Goal: Information Seeking & Learning: Compare options

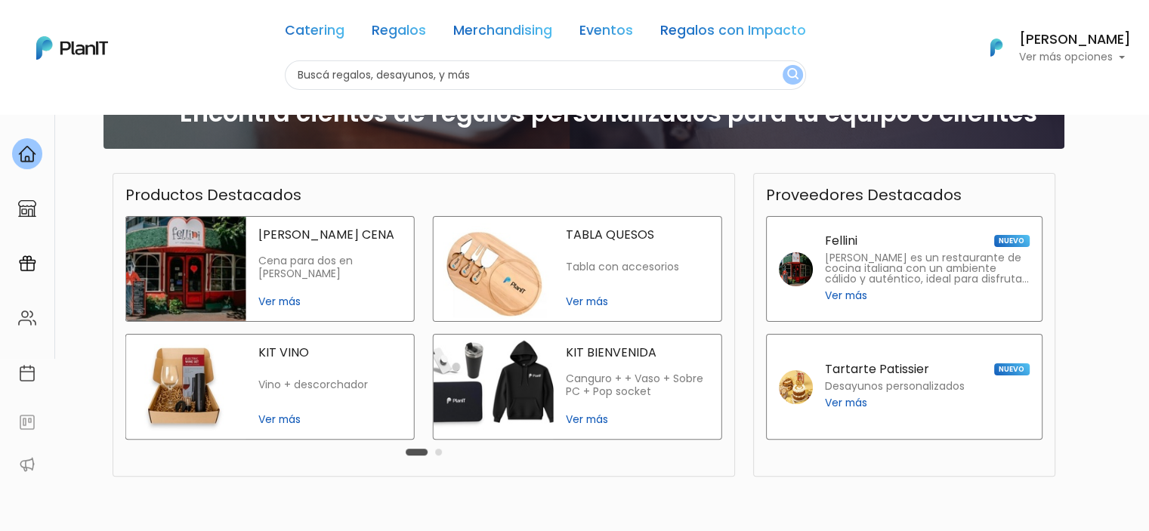
click at [602, 401] on div "KIT BIENVENIDA Canguro + + Vaso + Sobre PC + Pop socket Ver más" at bounding box center [638, 387] width 168 height 104
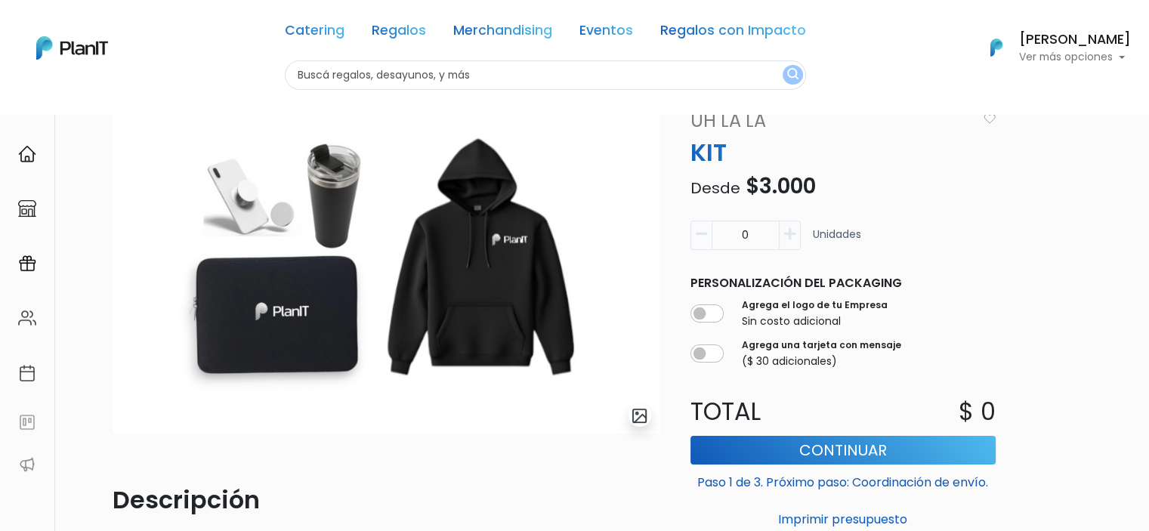
scroll to position [48, 0]
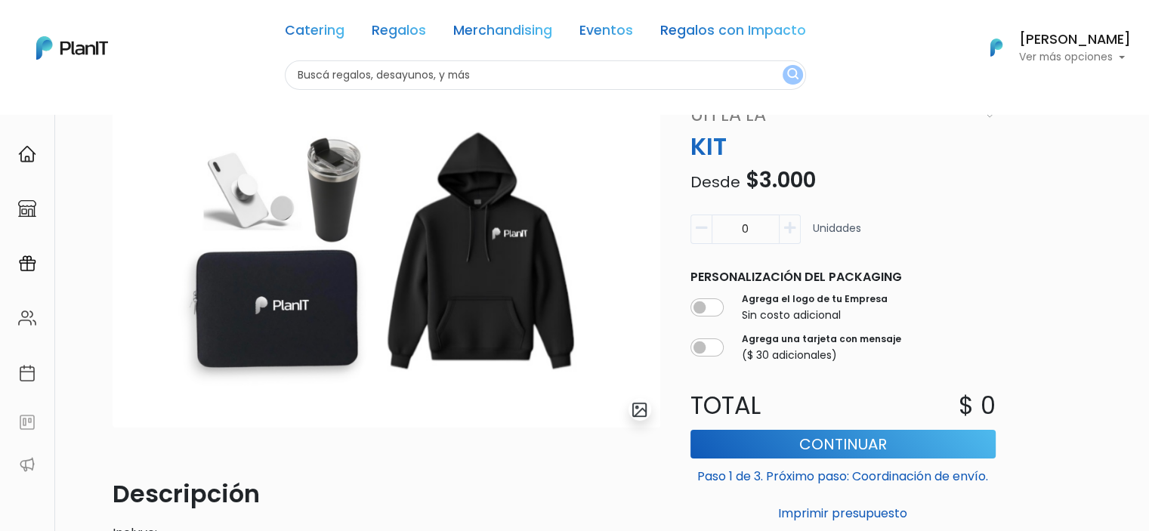
click at [790, 230] on icon "button" at bounding box center [789, 228] width 11 height 14
type input "3"
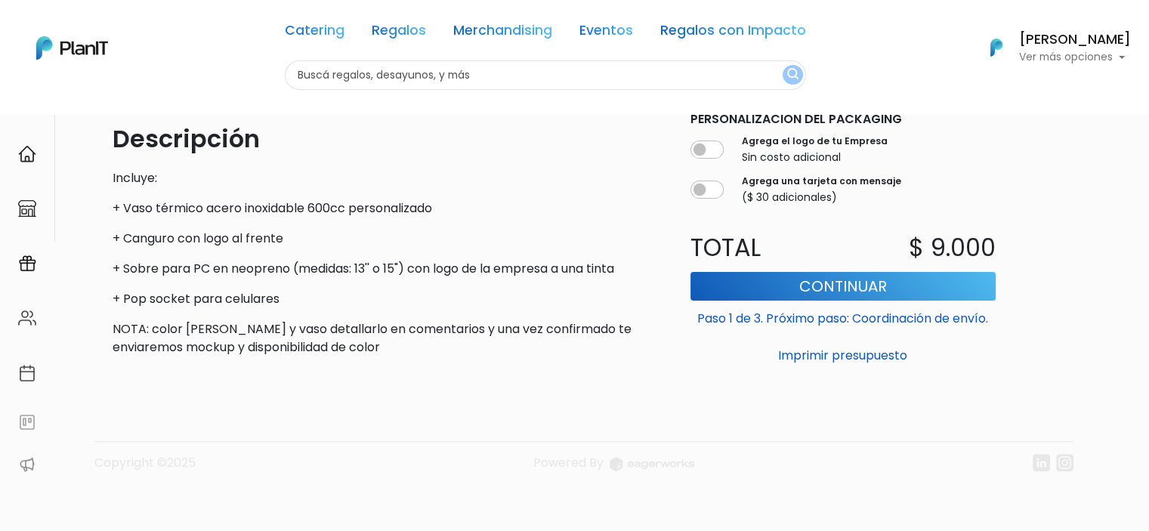
scroll to position [403, 0]
drag, startPoint x: 790, startPoint y: 230, endPoint x: 468, endPoint y: 229, distance: 322.5
click at [468, 229] on div "Descripción Incluye: + Vaso térmico acero inoxidable 600cc personalizado + Cang…" at bounding box center [387, 240] width 548 height 236
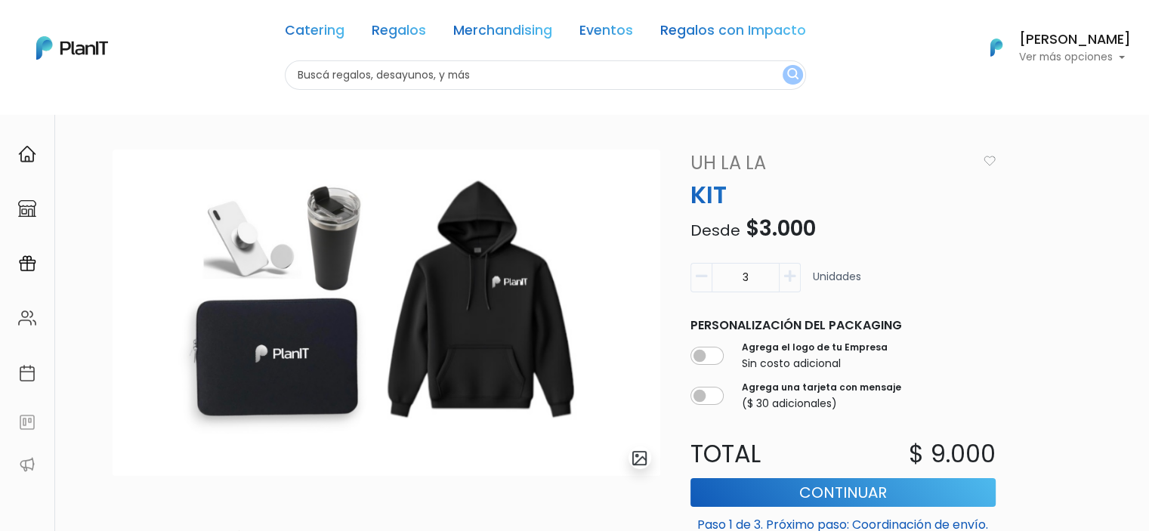
click at [364, 78] on input "text" at bounding box center [545, 74] width 521 height 29
type input "kit"
click at [782, 65] on button "submit" at bounding box center [792, 75] width 20 height 20
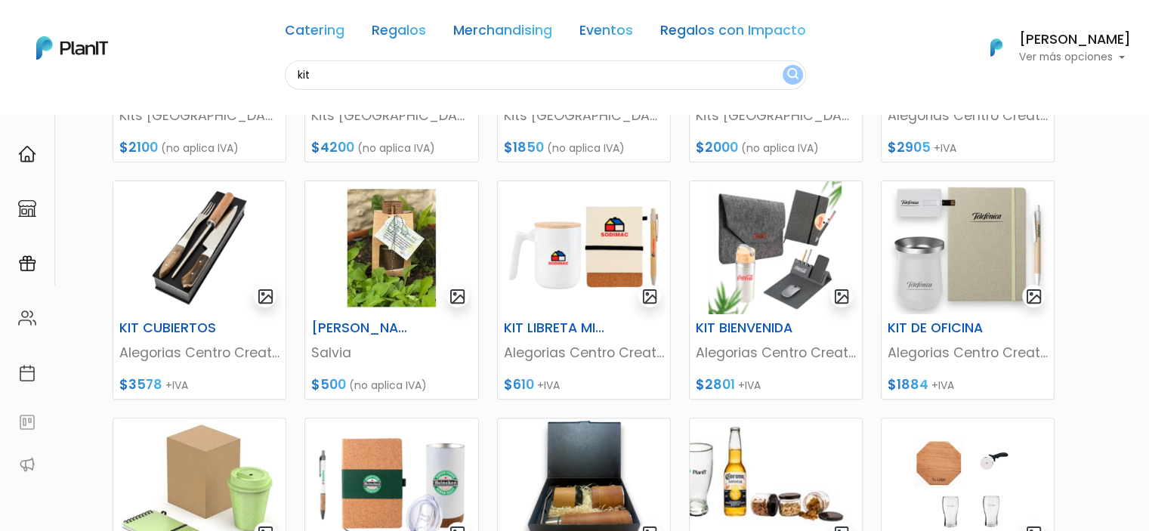
scroll to position [362, 0]
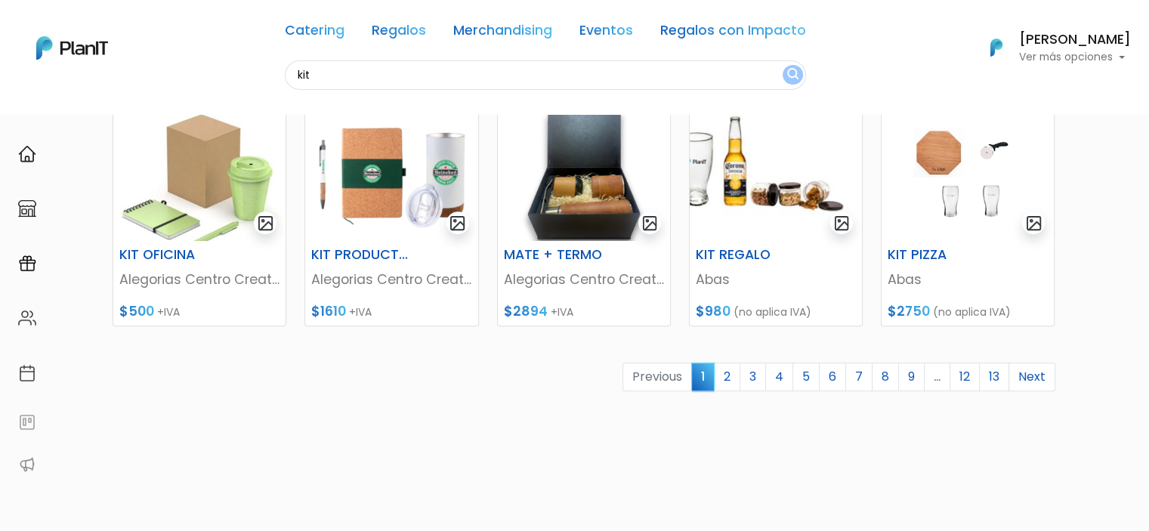
scroll to position [669, 0]
click at [733, 383] on link "2" at bounding box center [727, 377] width 26 height 29
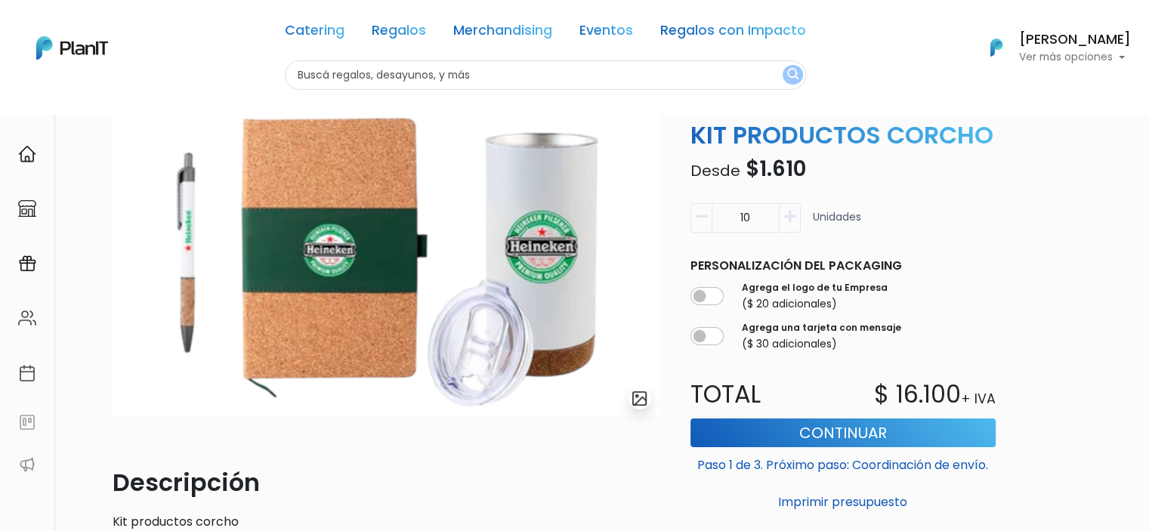
scroll to position [57, 0]
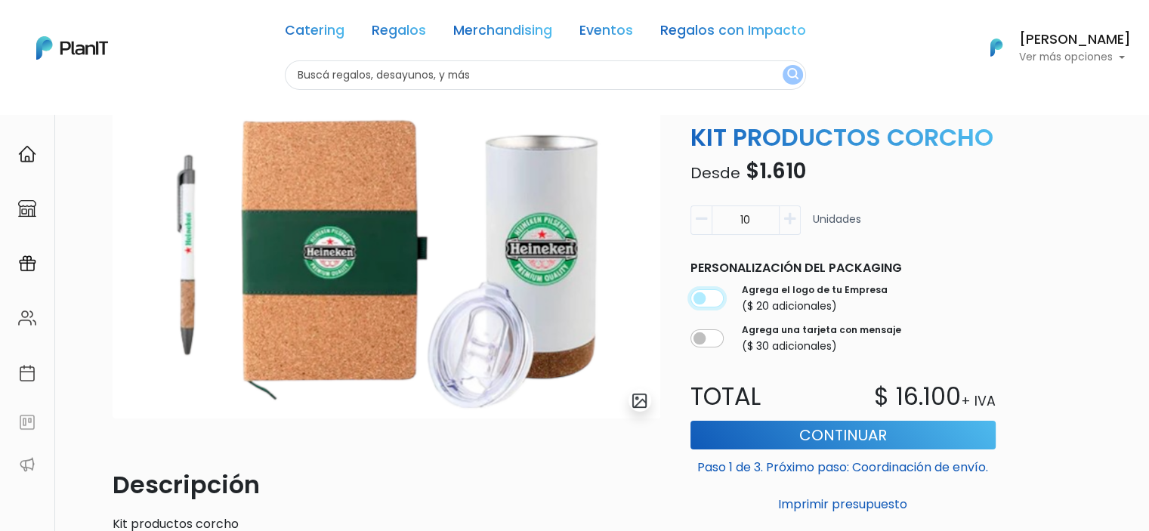
click at [708, 307] on input "checkbox" at bounding box center [706, 298] width 33 height 18
checkbox input "true"
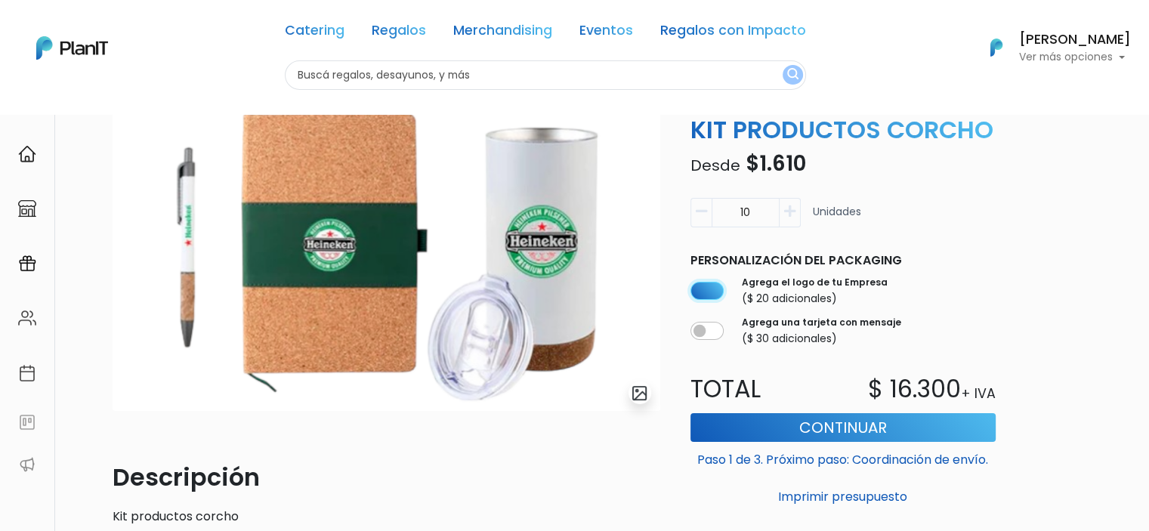
scroll to position [63, 0]
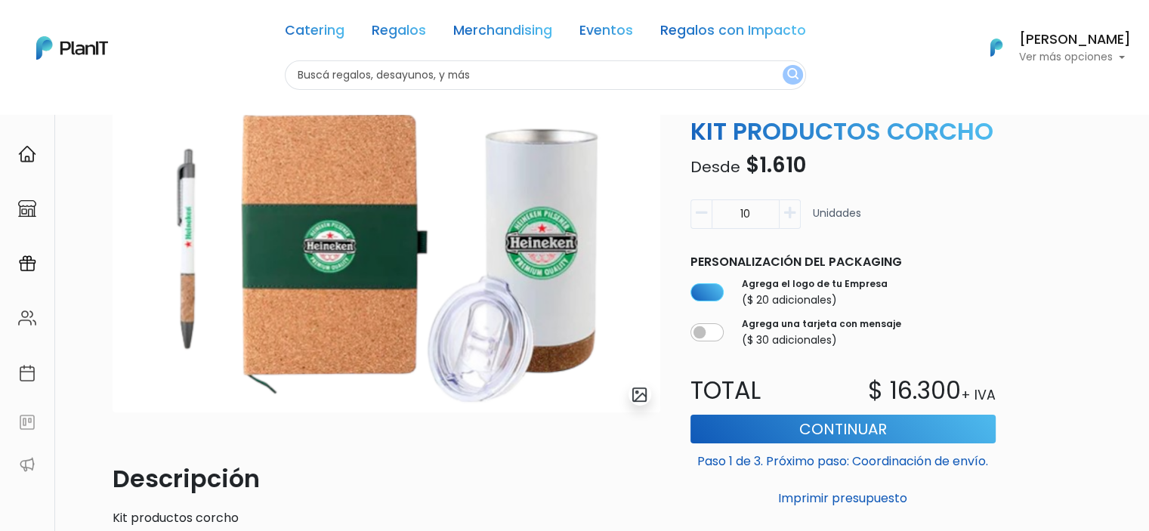
click at [739, 229] on input "10" at bounding box center [745, 213] width 68 height 29
click at [755, 229] on input "10" at bounding box center [745, 213] width 68 height 29
type input "1"
click at [690, 486] on button "Imprimir presupuesto" at bounding box center [842, 499] width 305 height 26
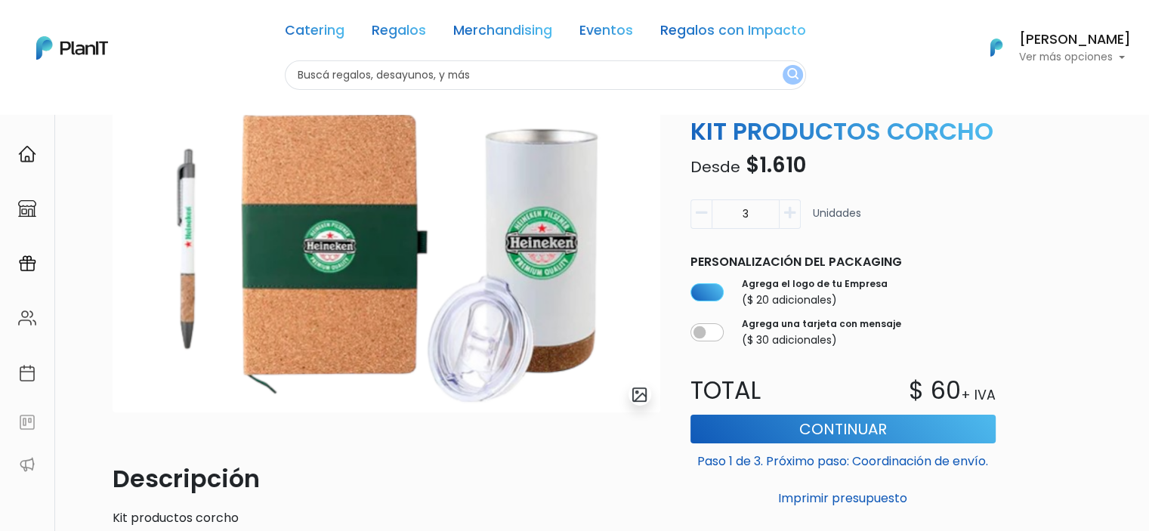
type input "10"
click at [808, 181] on p "Desde $1.610" at bounding box center [842, 166] width 323 height 32
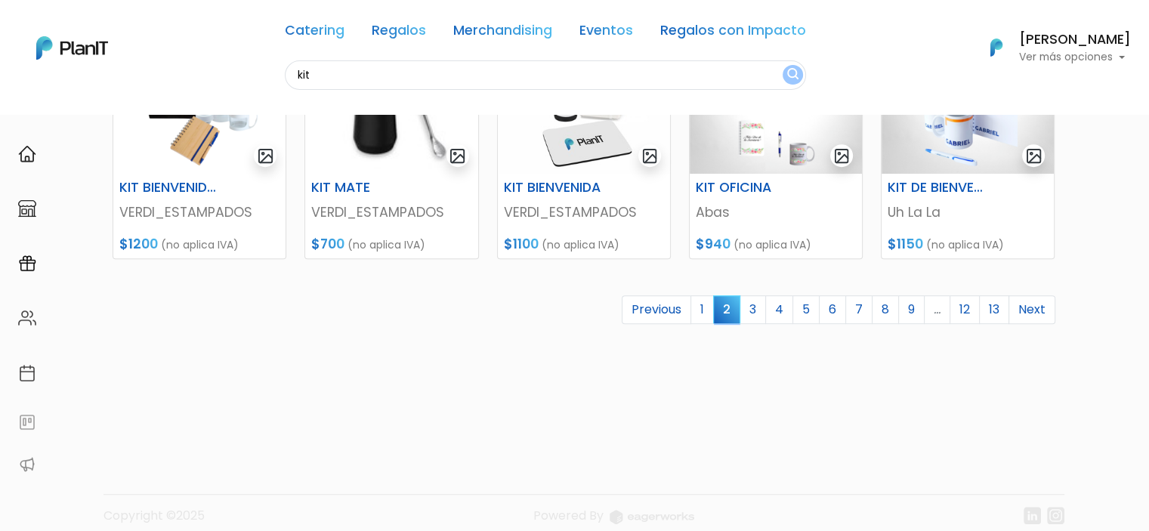
scroll to position [734, 0]
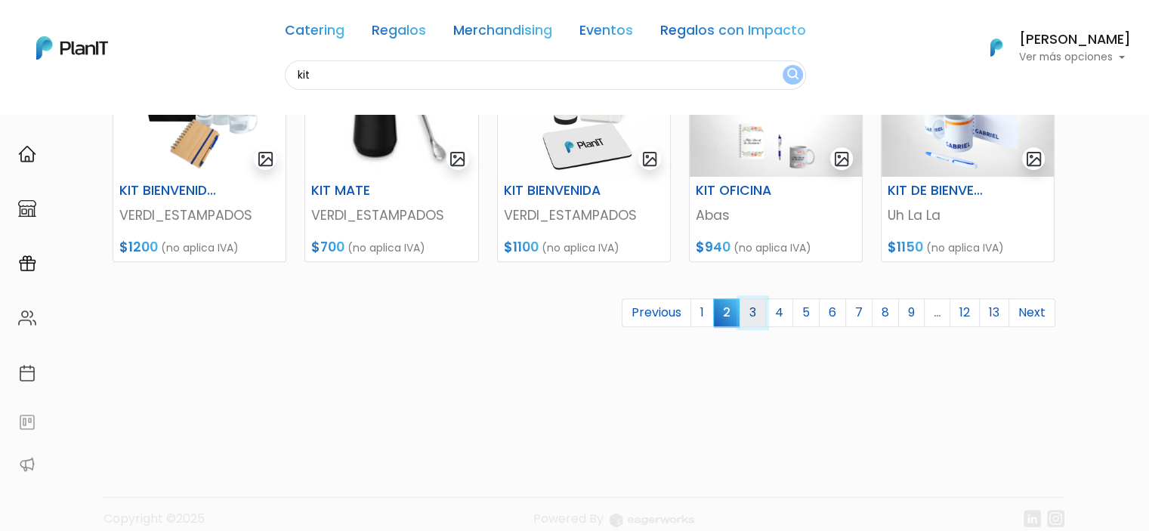
click at [758, 315] on link "3" at bounding box center [752, 312] width 26 height 29
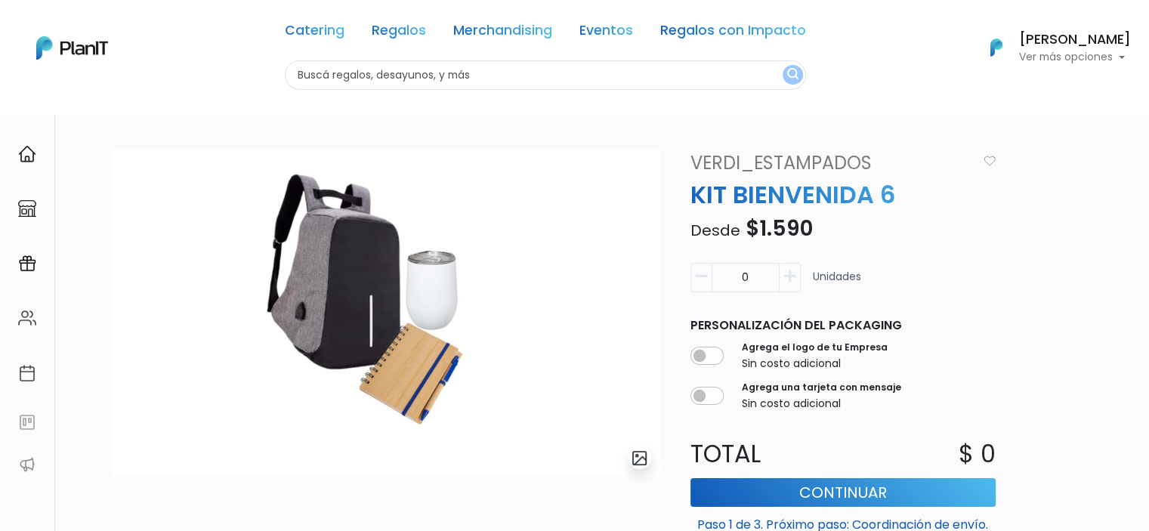
scroll to position [56, 0]
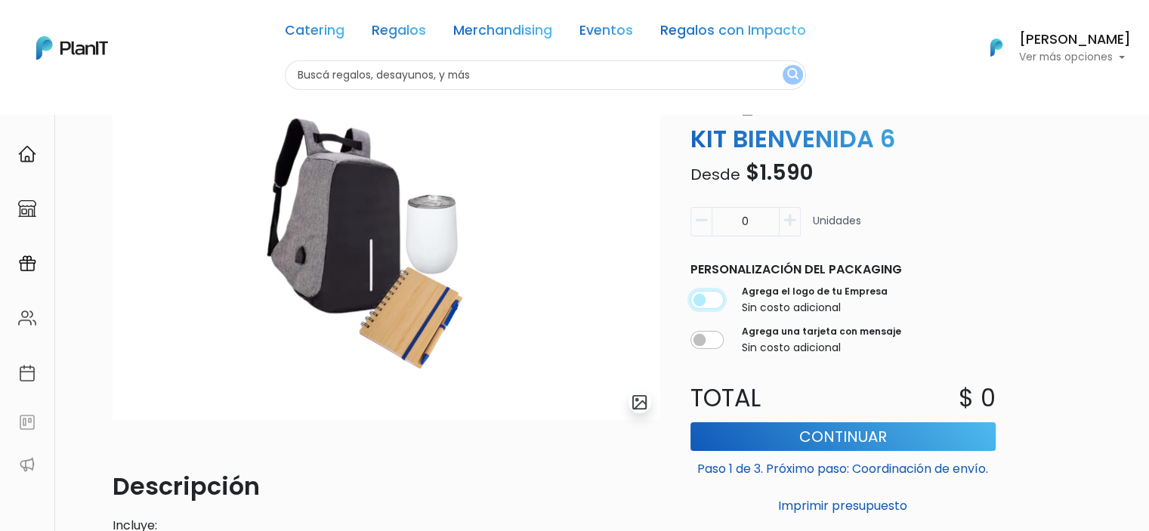
click at [709, 301] on input "checkbox" at bounding box center [706, 300] width 33 height 18
checkbox input "true"
click at [788, 218] on icon "button" at bounding box center [789, 221] width 11 height 14
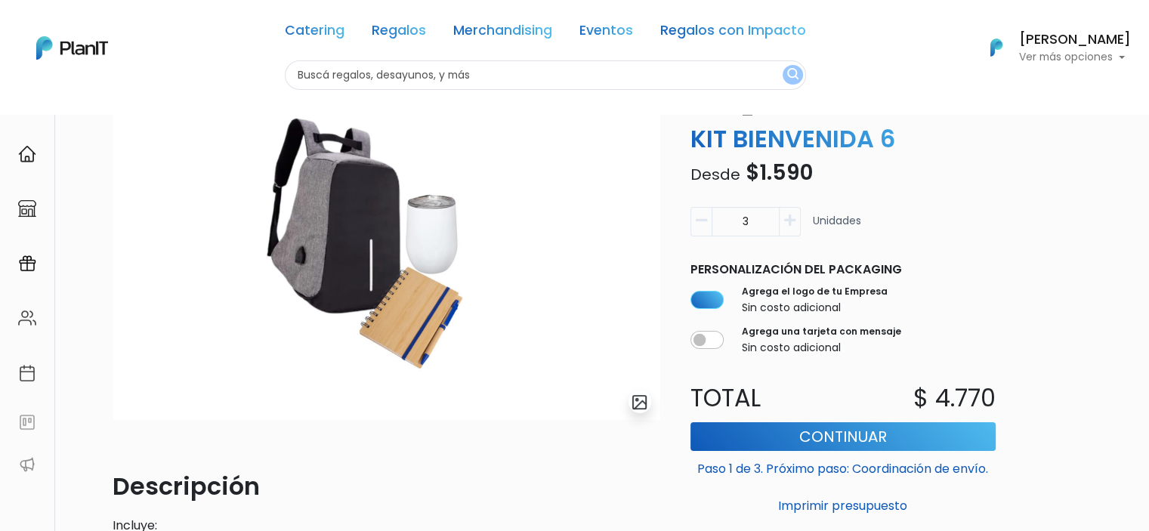
click at [788, 218] on icon "button" at bounding box center [789, 221] width 11 height 14
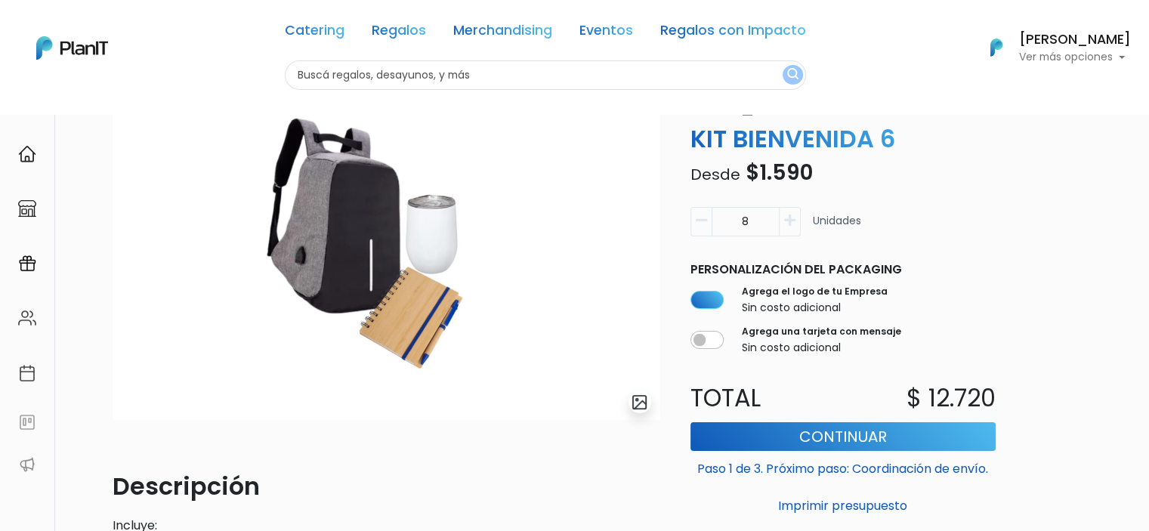
click at [697, 224] on icon "button" at bounding box center [701, 221] width 11 height 14
click at [702, 228] on button "button" at bounding box center [700, 221] width 21 height 29
click at [789, 227] on button "button" at bounding box center [789, 221] width 21 height 29
type input "8"
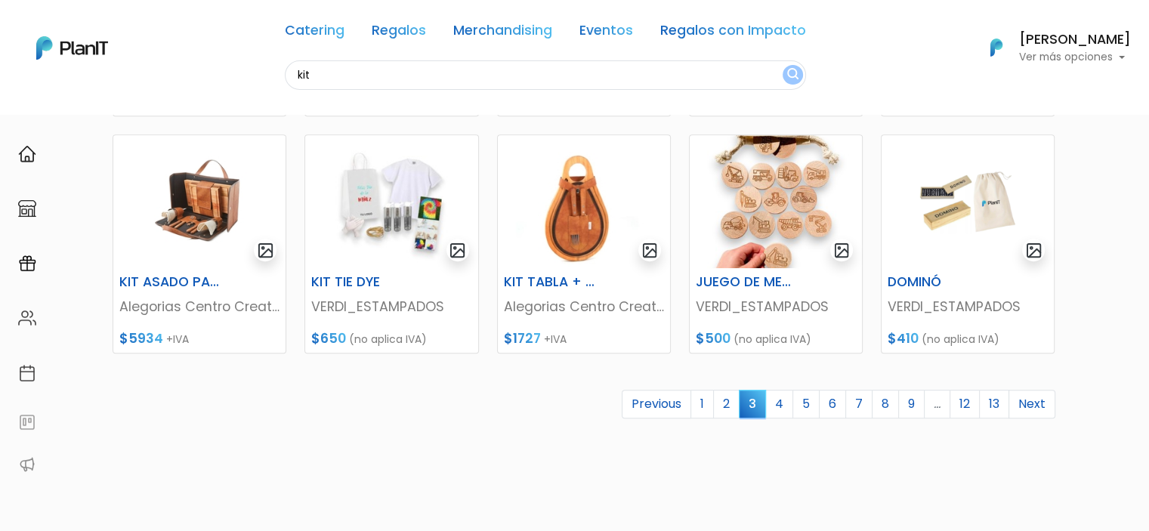
scroll to position [642, 0]
click at [788, 414] on link "4" at bounding box center [779, 404] width 28 height 29
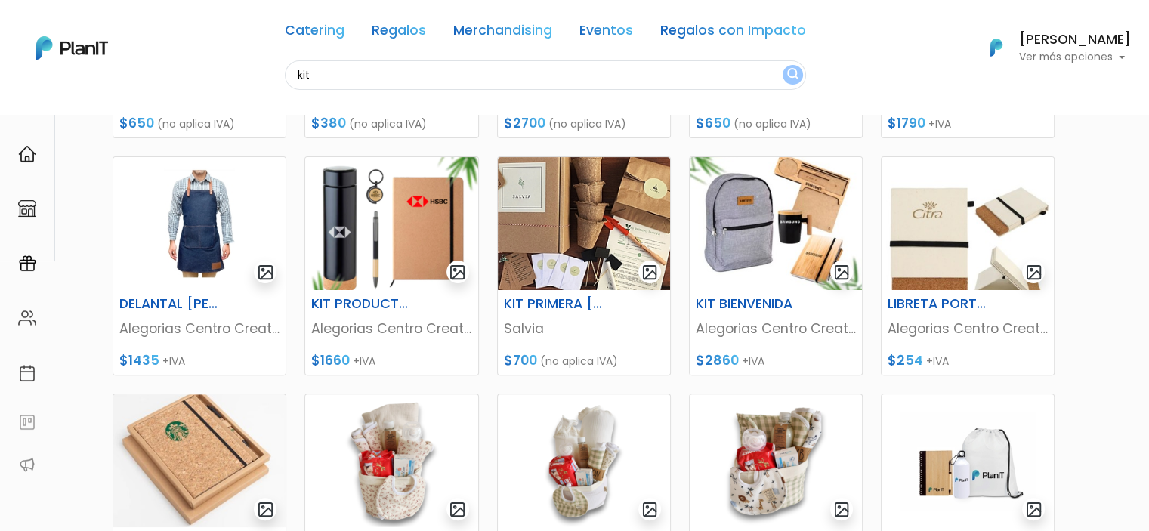
scroll to position [615, 0]
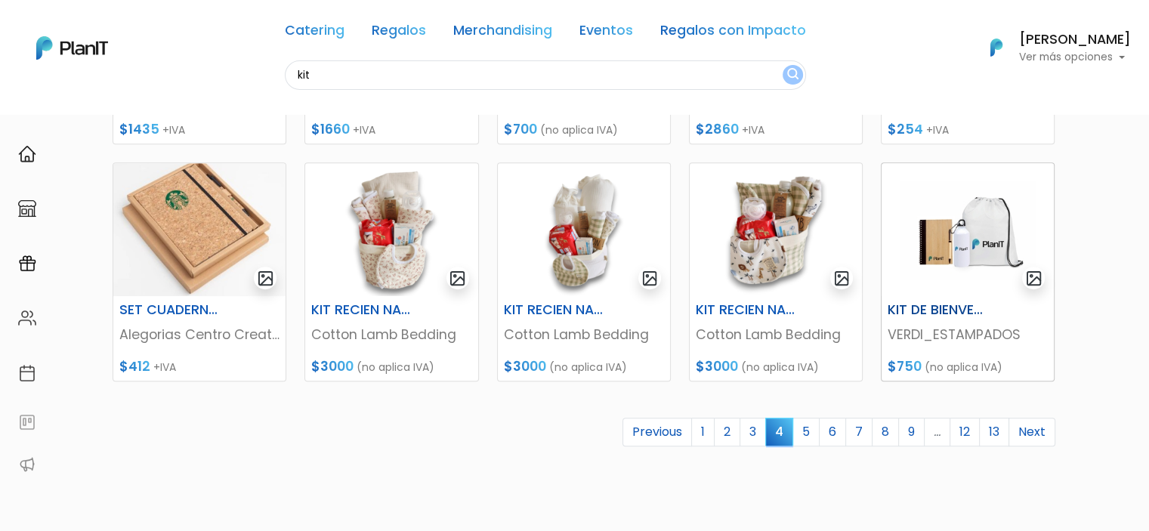
click at [1000, 248] on img at bounding box center [967, 229] width 172 height 133
click at [813, 434] on link "5" at bounding box center [805, 432] width 27 height 29
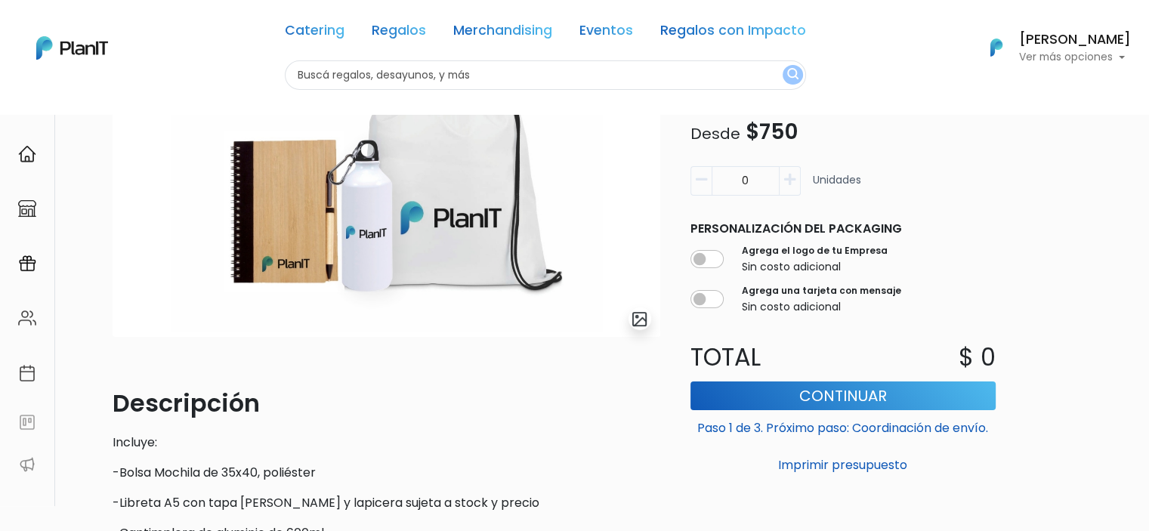
scroll to position [139, 0]
click at [760, 182] on input "0" at bounding box center [745, 180] width 68 height 29
type input "010"
click at [690, 452] on button "Imprimir presupuesto" at bounding box center [842, 465] width 305 height 26
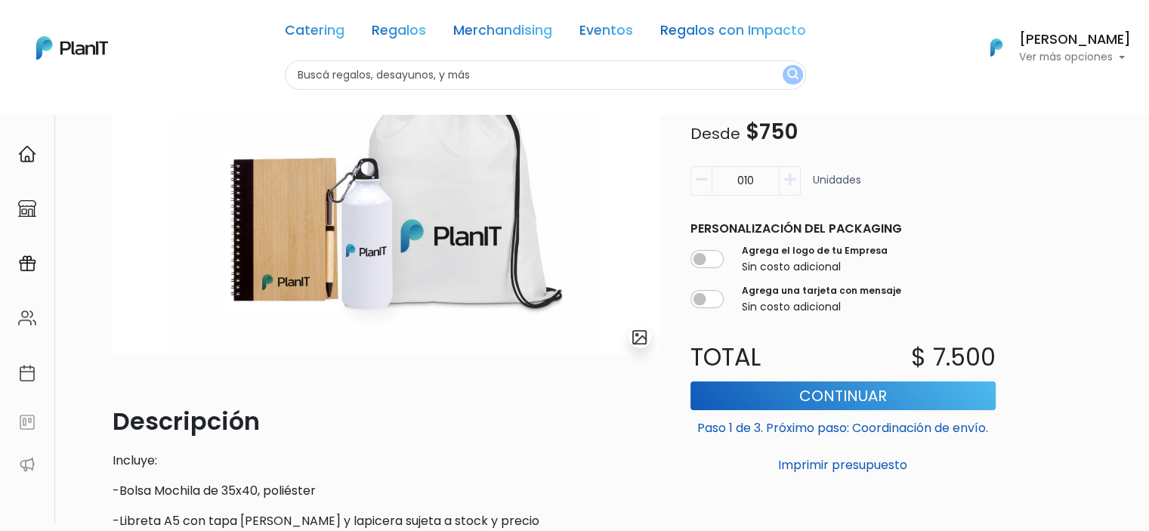
scroll to position [19, 0]
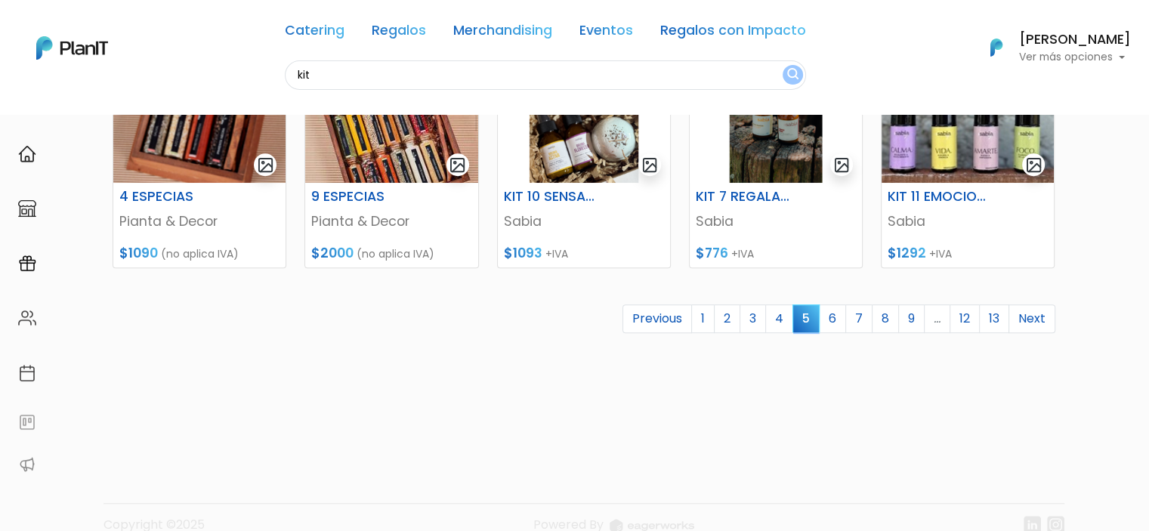
scroll to position [752, 0]
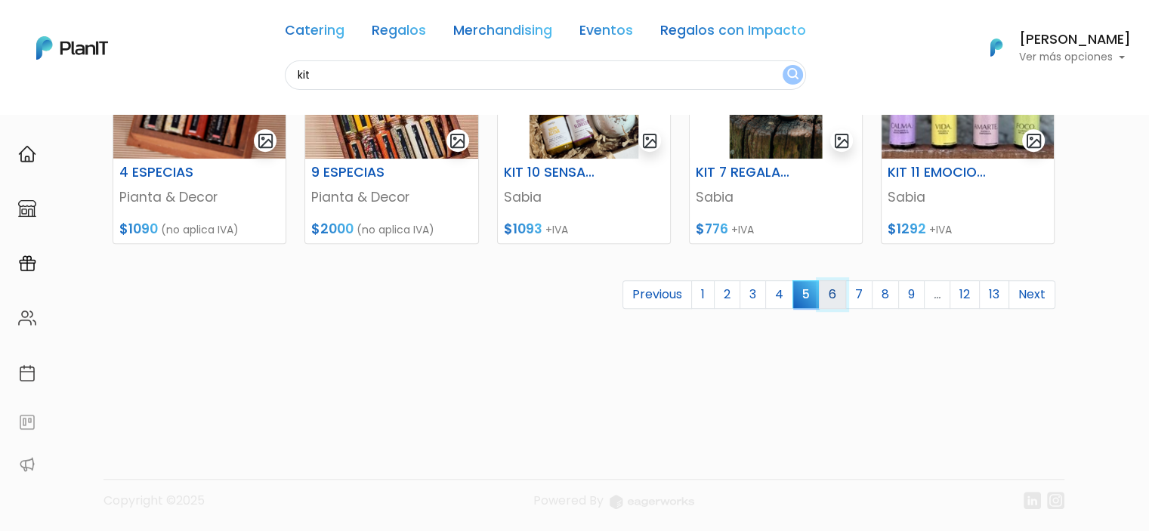
click at [836, 289] on link "6" at bounding box center [832, 294] width 27 height 29
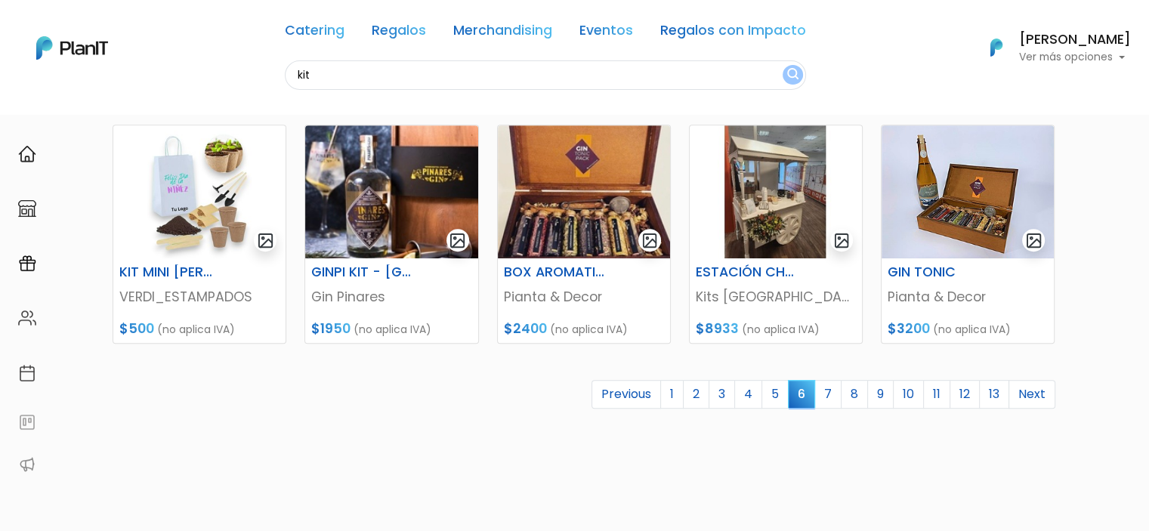
scroll to position [753, 0]
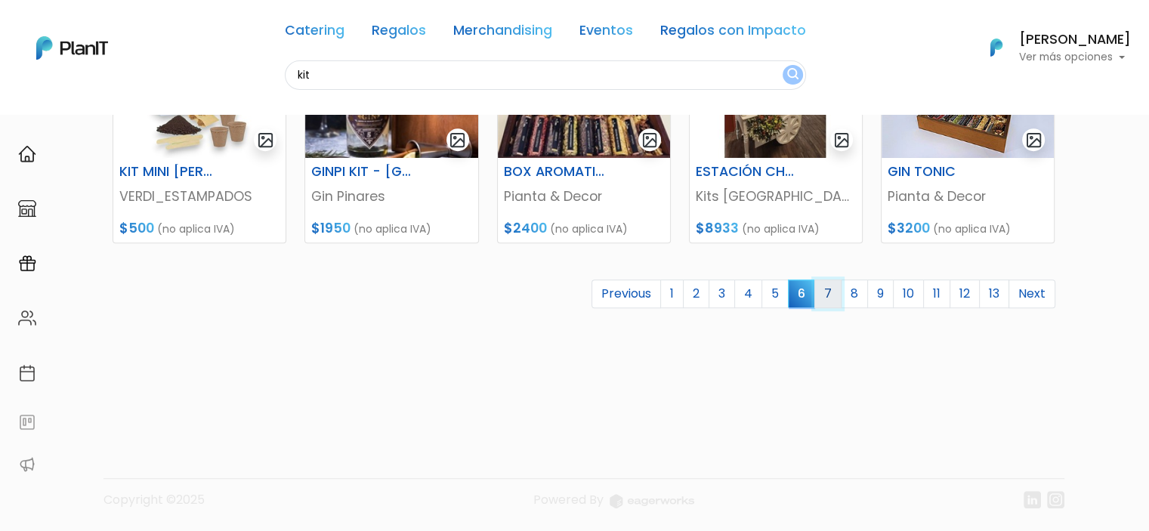
click at [836, 289] on link "7" at bounding box center [827, 293] width 27 height 29
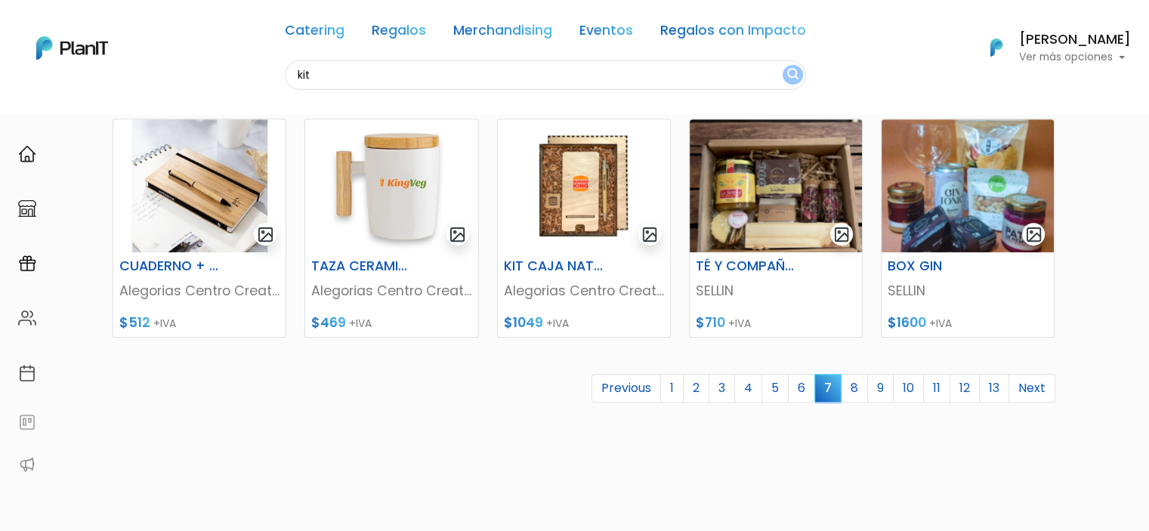
scroll to position [658, 0]
click at [858, 388] on link "8" at bounding box center [854, 389] width 27 height 29
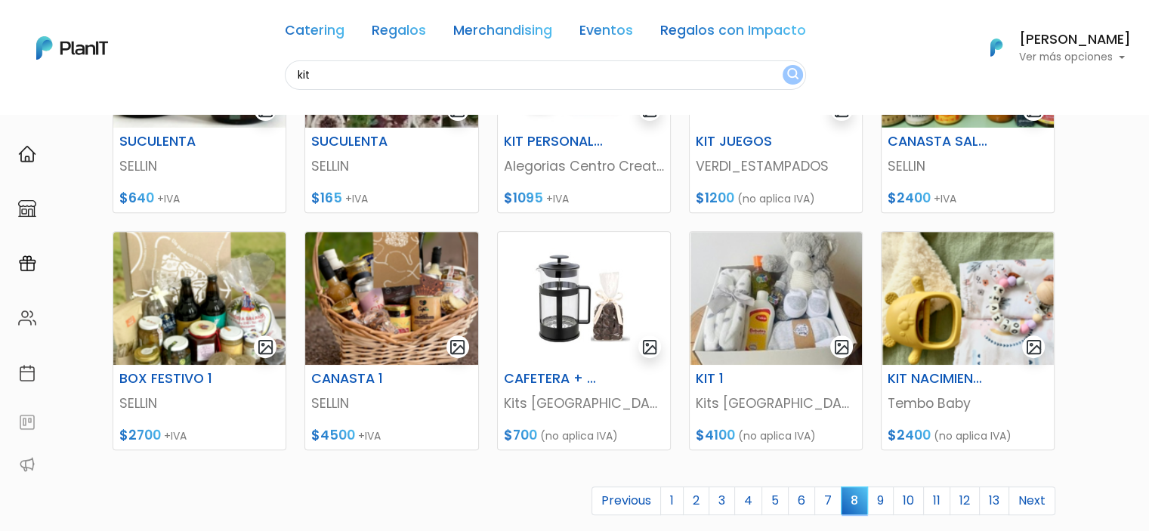
scroll to position [753, 0]
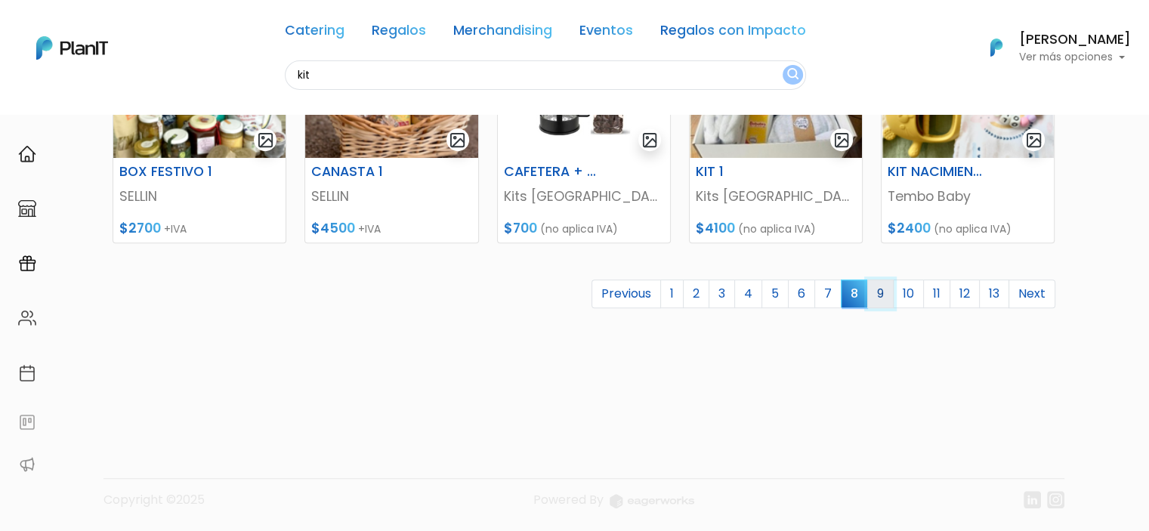
click at [884, 301] on link "9" at bounding box center [880, 293] width 26 height 29
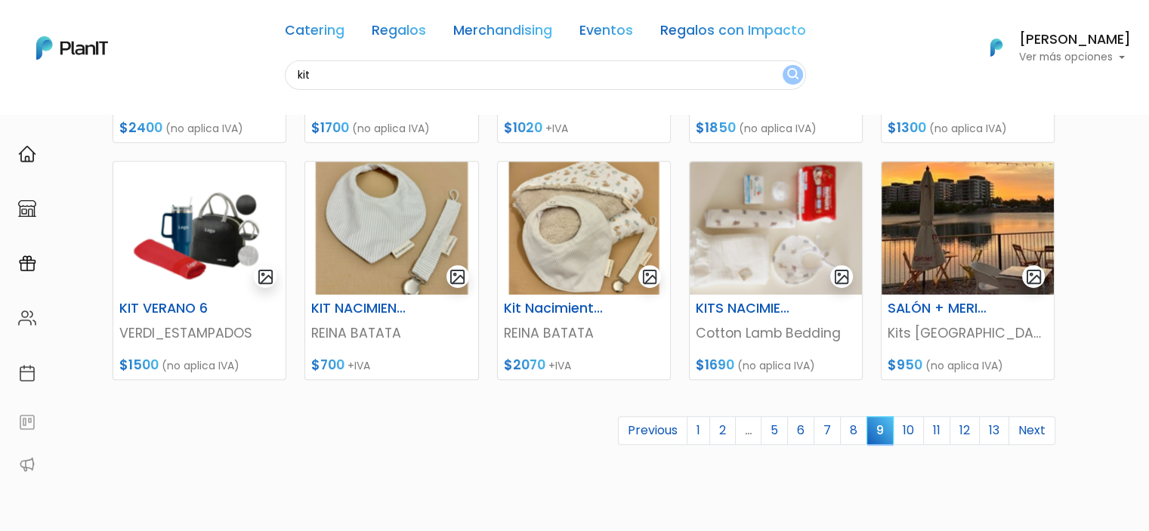
scroll to position [616, 0]
click at [910, 428] on link "10" at bounding box center [908, 430] width 31 height 29
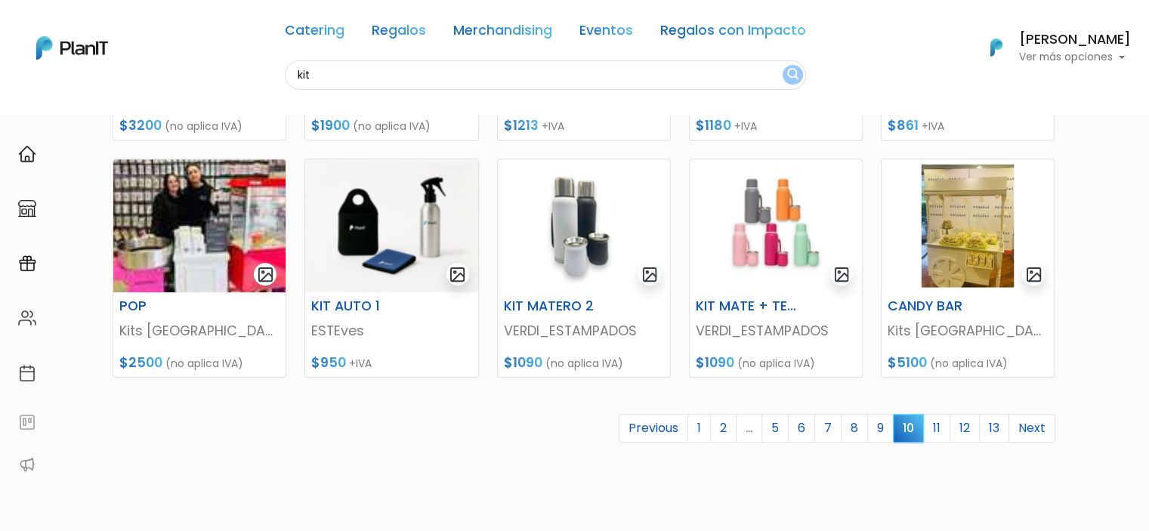
scroll to position [618, 0]
click at [943, 427] on link "11" at bounding box center [936, 429] width 27 height 29
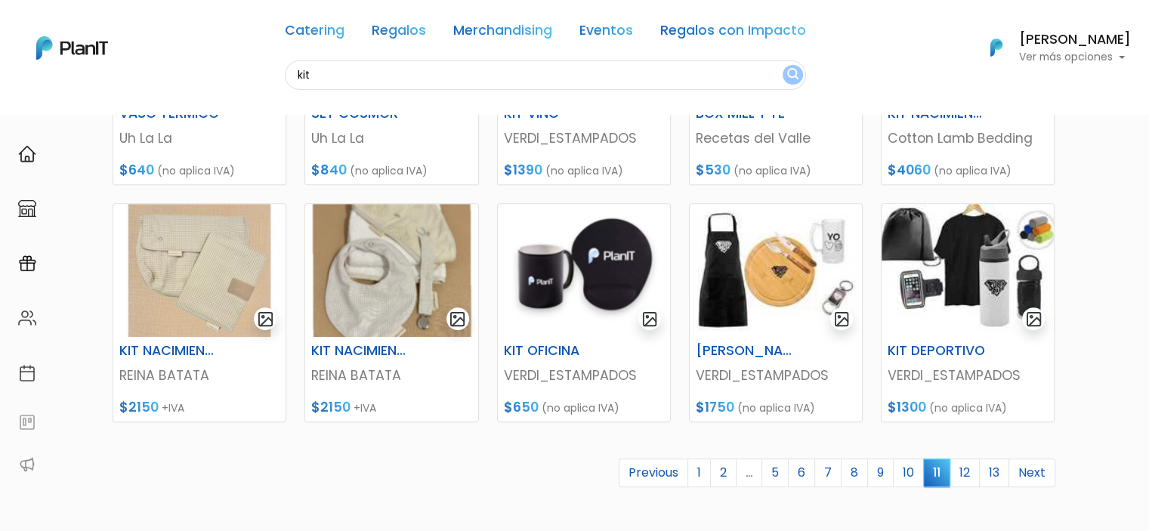
scroll to position [662, 0]
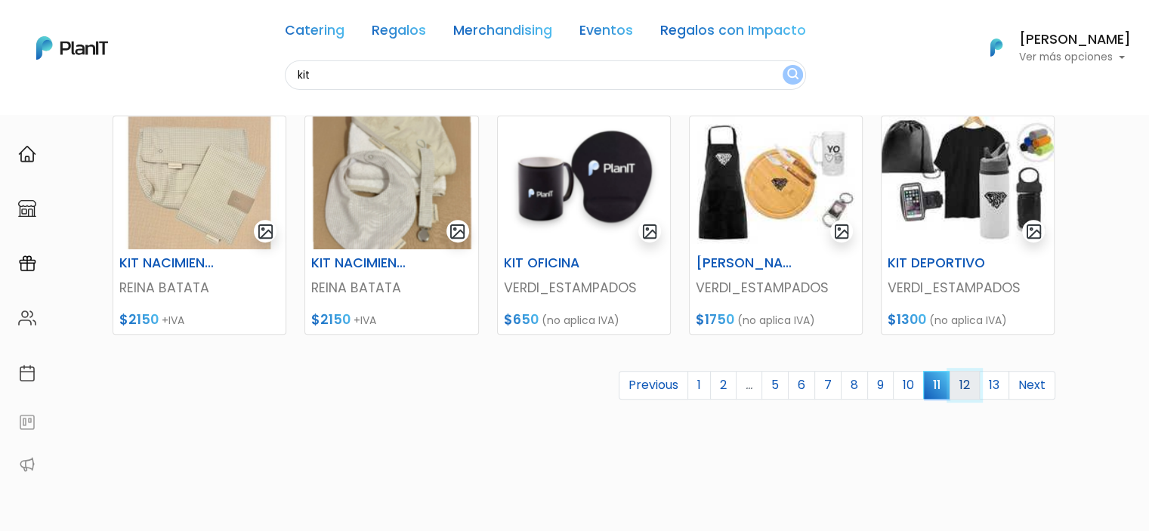
click at [960, 391] on link "12" at bounding box center [964, 385] width 30 height 29
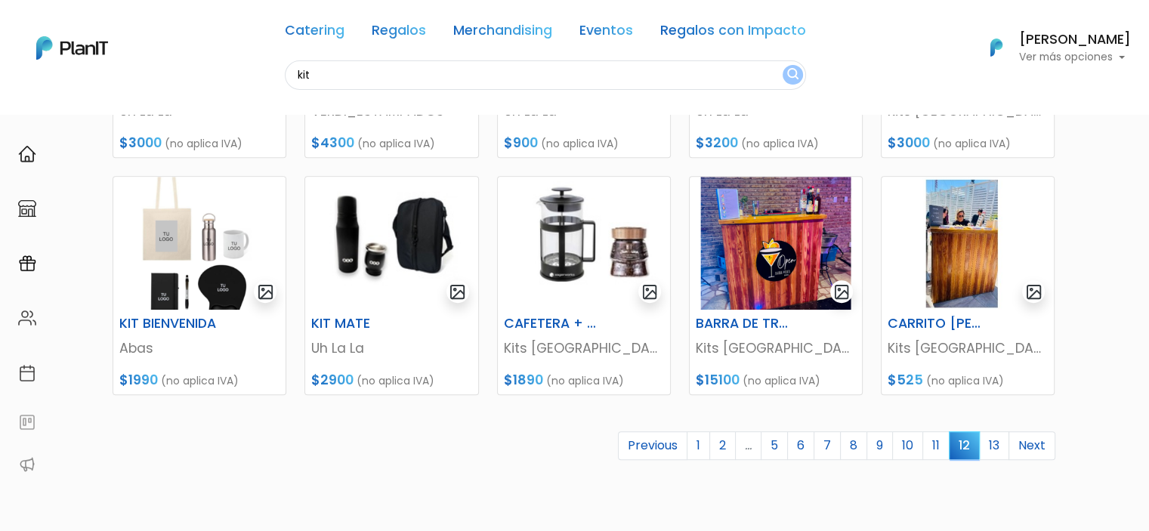
scroll to position [600, 0]
click at [990, 448] on link "13" at bounding box center [994, 446] width 30 height 29
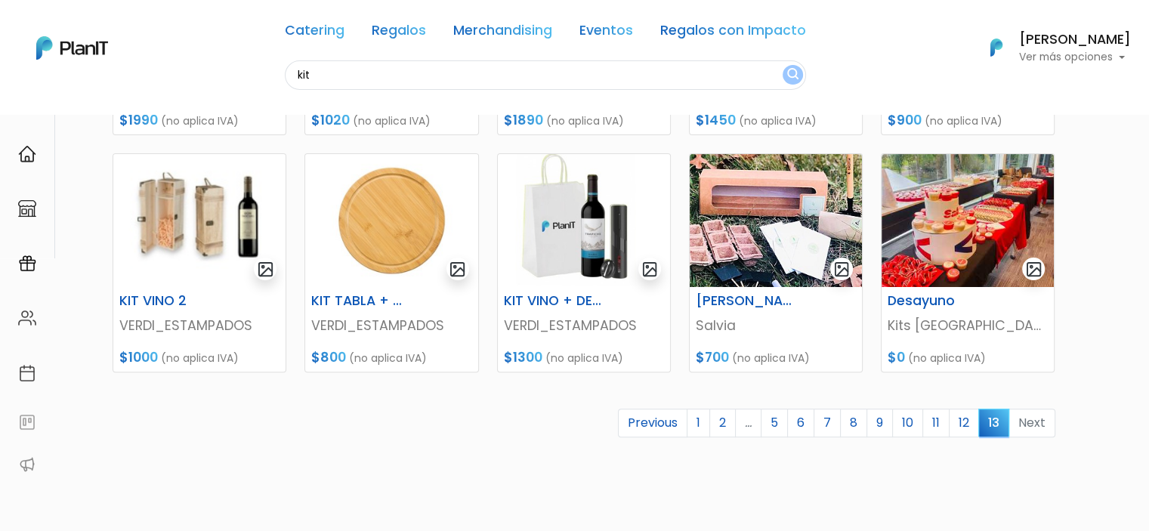
scroll to position [517, 0]
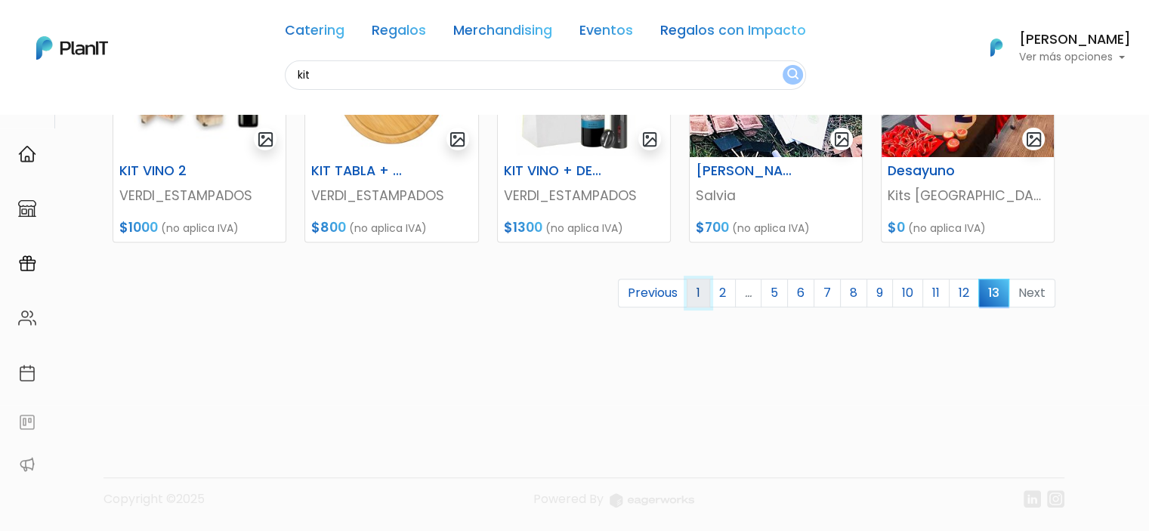
click at [705, 289] on link "1" at bounding box center [698, 293] width 23 height 29
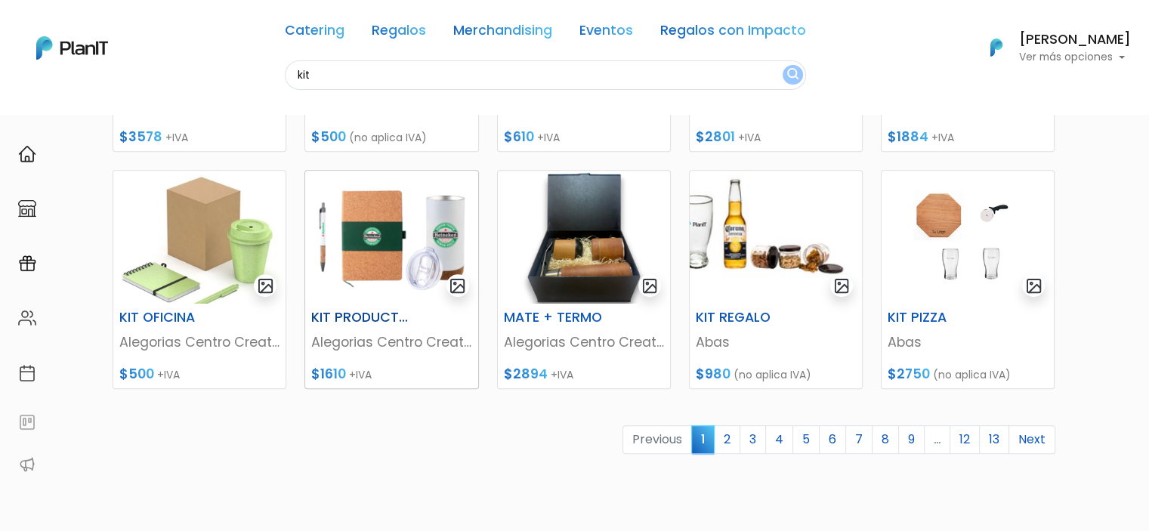
scroll to position [609, 0]
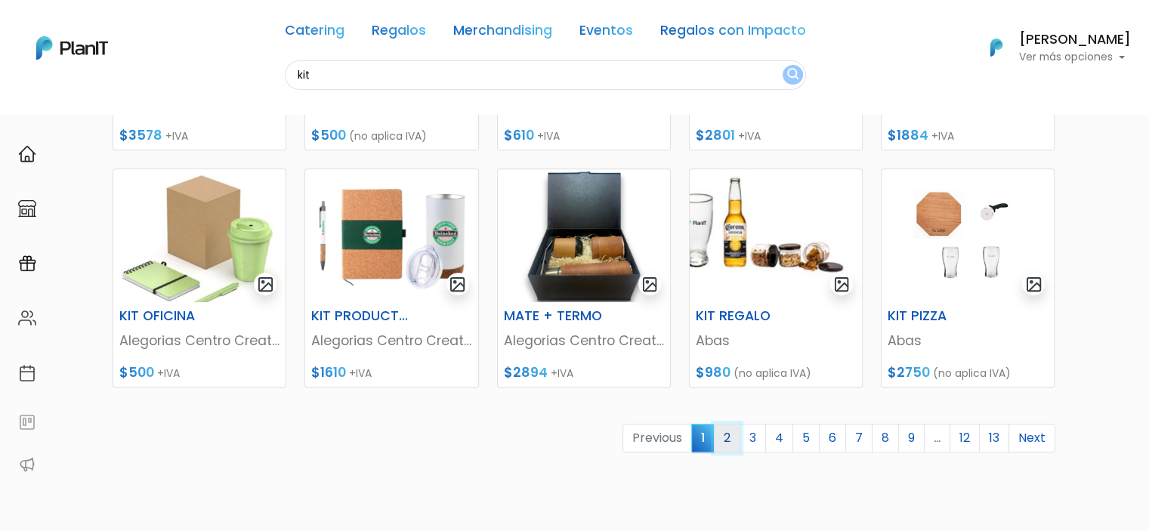
click at [727, 441] on link "2" at bounding box center [727, 438] width 26 height 29
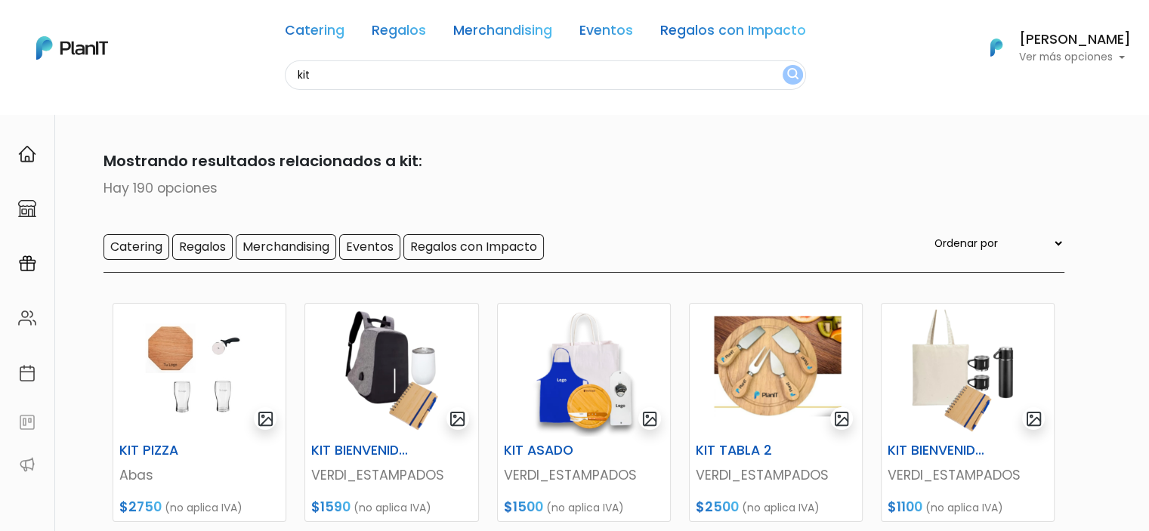
drag, startPoint x: 559, startPoint y: 72, endPoint x: 175, endPoint y: 39, distance: 385.1
click at [175, 39] on div "Catering Regalos Merchandising Eventos Regalos con Impacto kit Catering Regalos…" at bounding box center [574, 48] width 1149 height 84
type input "t"
click at [483, 24] on link "Merchandising" at bounding box center [502, 33] width 99 height 18
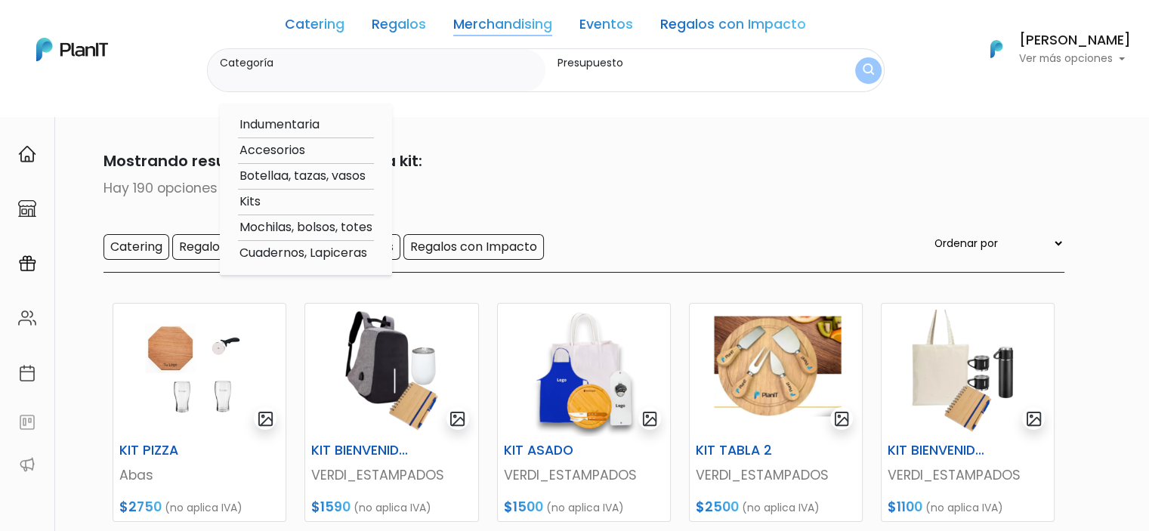
click at [287, 174] on option "Botellaa, tazas, vasos" at bounding box center [306, 176] width 136 height 19
type input "Botellaa, tazas, vasos"
type input "$0 - $1000"
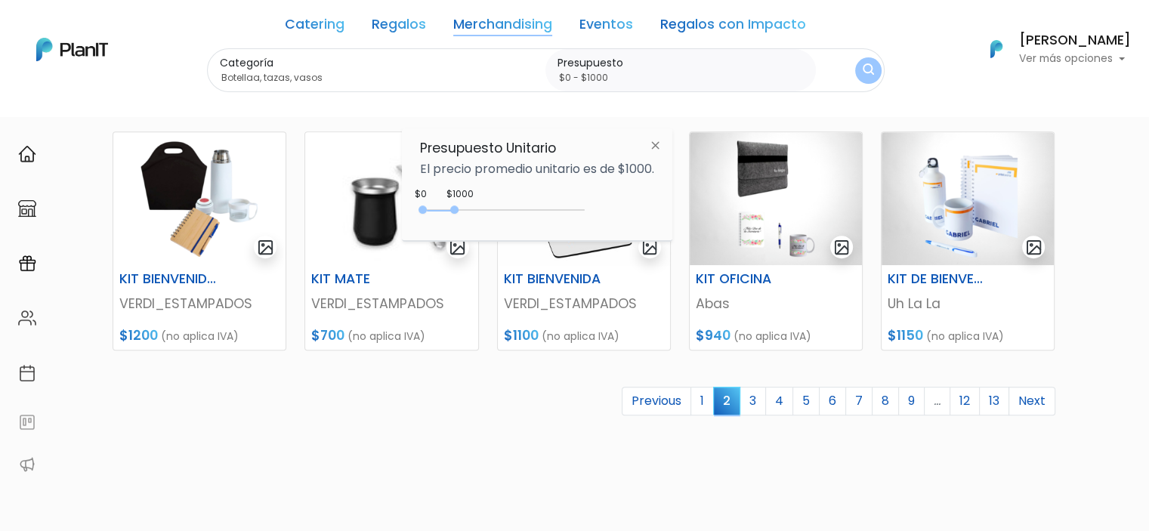
scroll to position [648, 0]
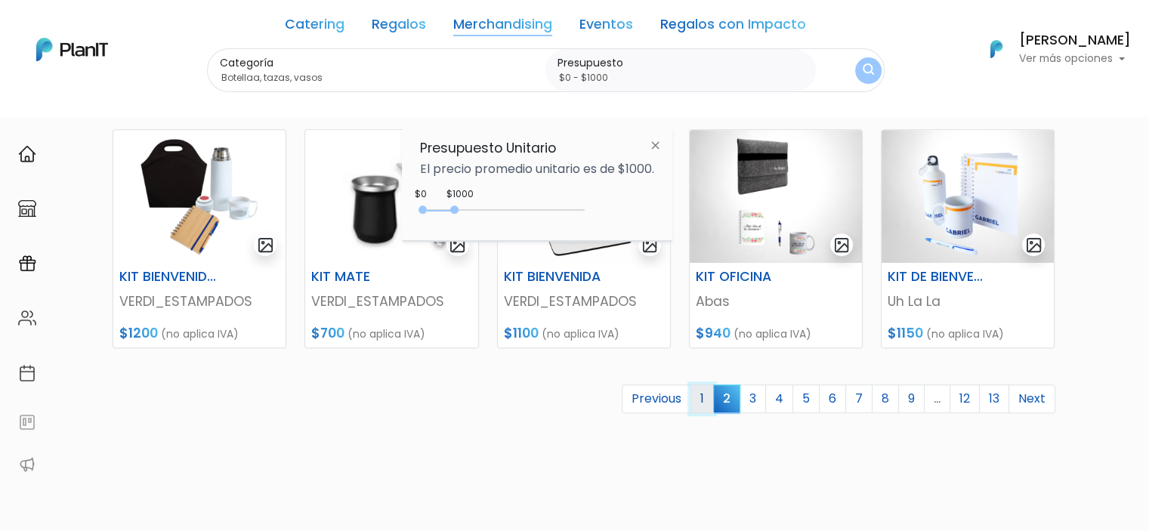
click at [708, 406] on link "1" at bounding box center [701, 398] width 23 height 29
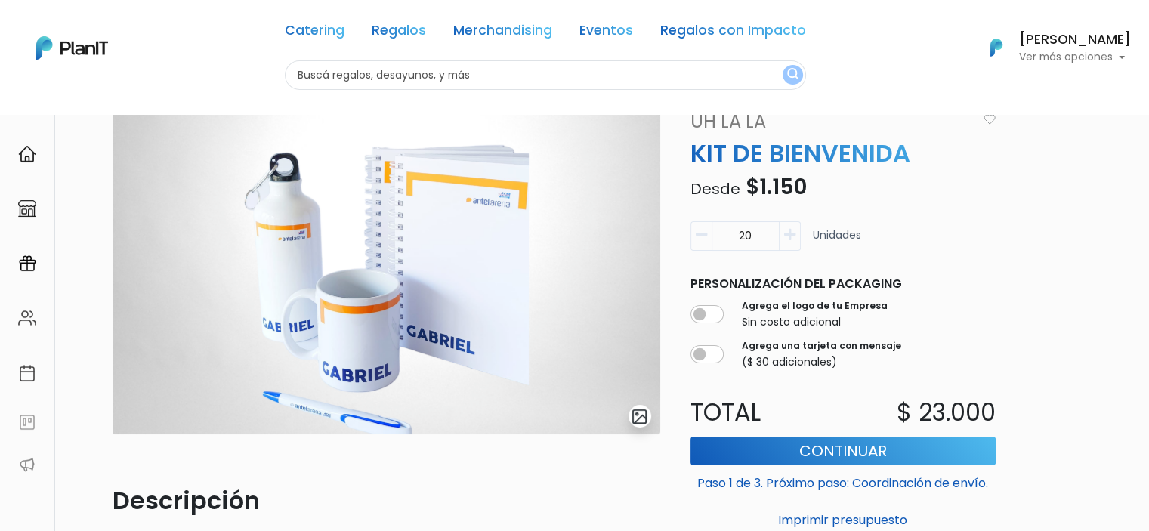
scroll to position [42, 0]
click at [700, 241] on button "button" at bounding box center [700, 235] width 21 height 29
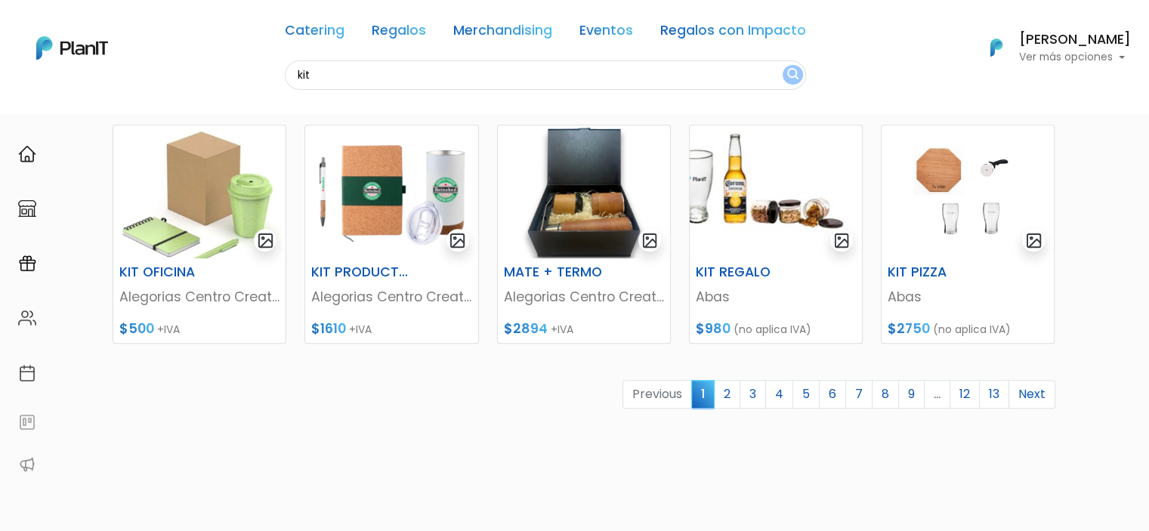
scroll to position [655, 0]
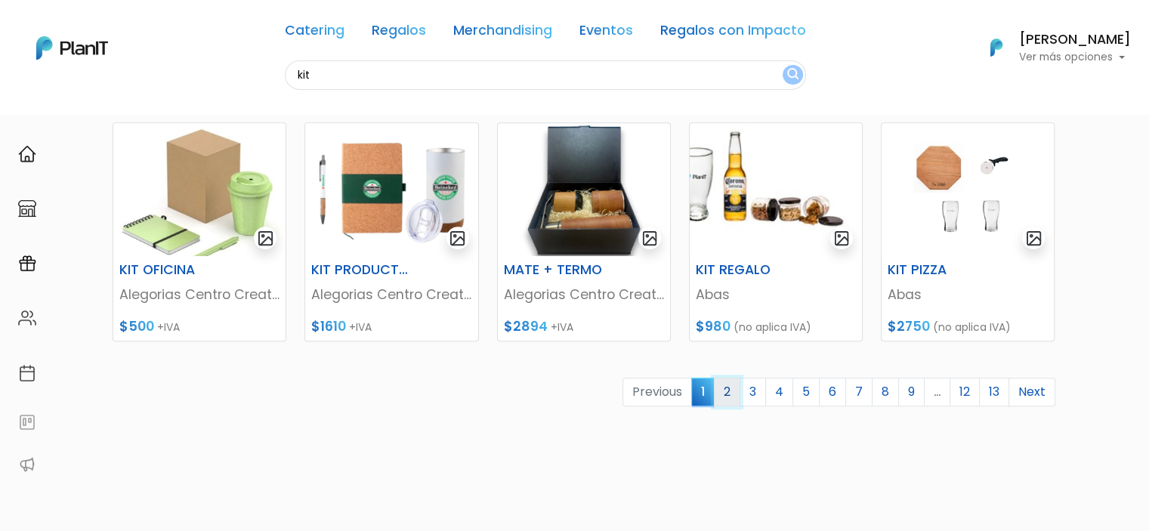
click at [727, 392] on link "2" at bounding box center [727, 392] width 26 height 29
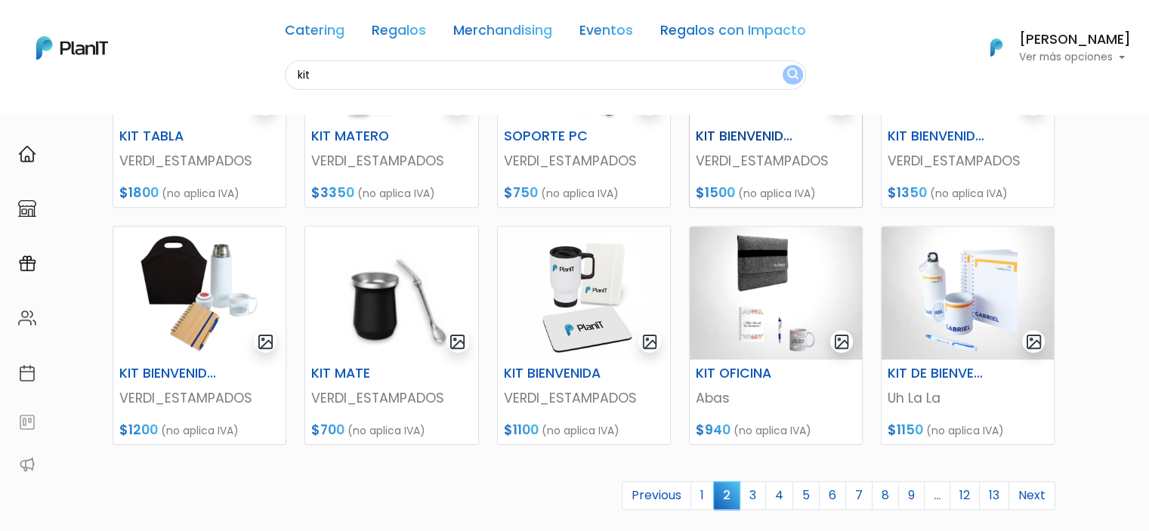
scroll to position [615, 0]
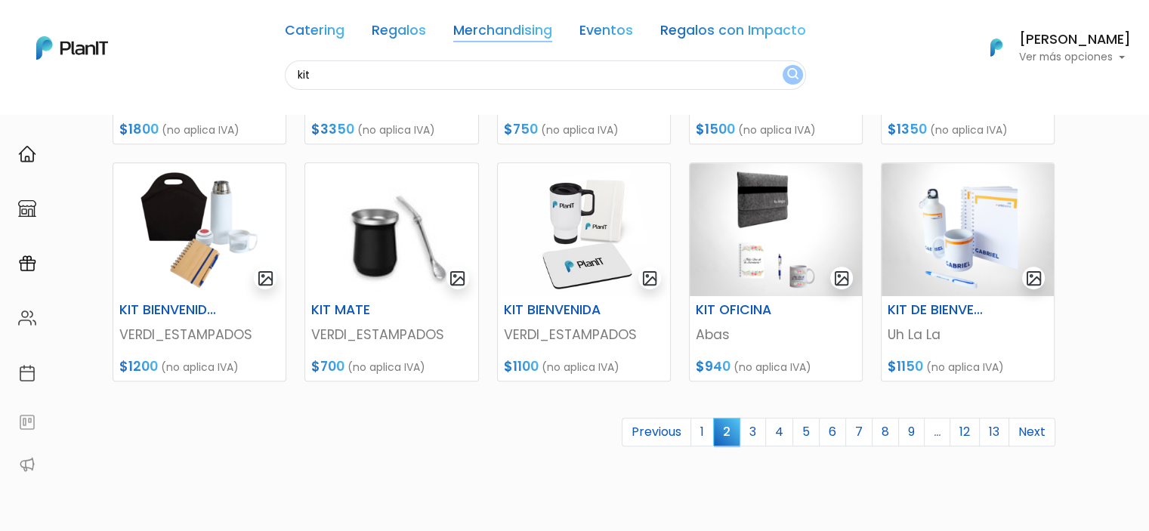
click at [491, 27] on link "Merchandising" at bounding box center [502, 33] width 99 height 18
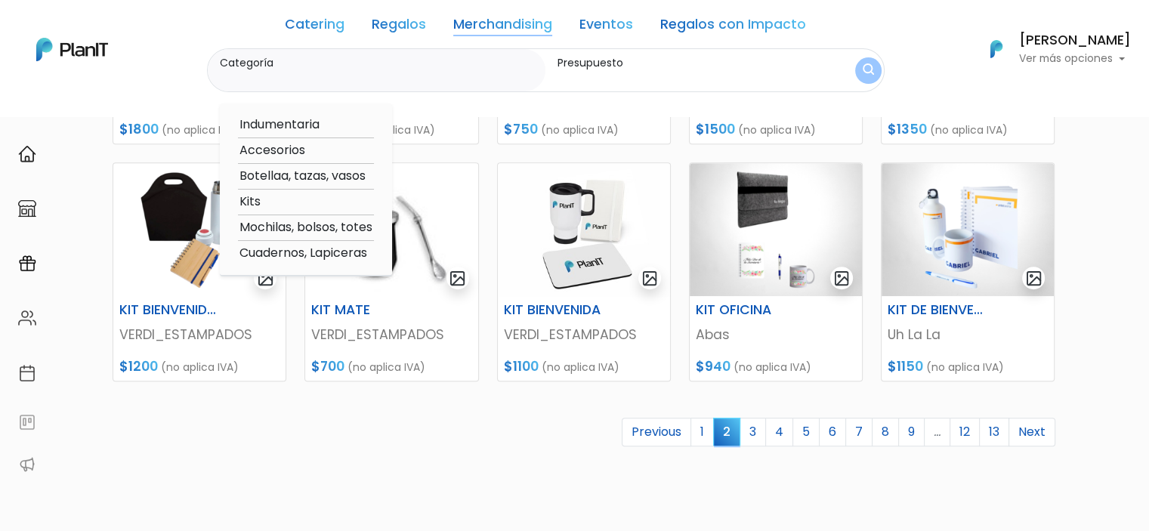
click at [288, 174] on option "Botellaa, tazas, vasos" at bounding box center [306, 176] width 136 height 19
type input "Botellaa, tazas, vasos"
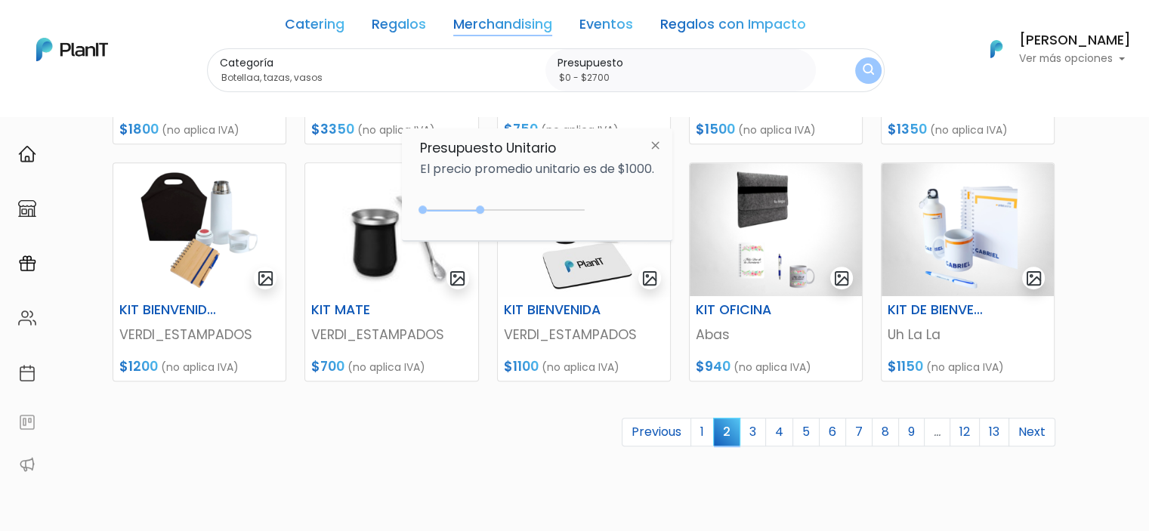
type input "$0 - $2750"
drag, startPoint x: 456, startPoint y: 210, endPoint x: 513, endPoint y: 214, distance: 56.8
click at [513, 214] on div "0 : 1800 0 1800" at bounding box center [505, 212] width 159 height 15
click at [863, 78] on img "submit" at bounding box center [868, 70] width 11 height 14
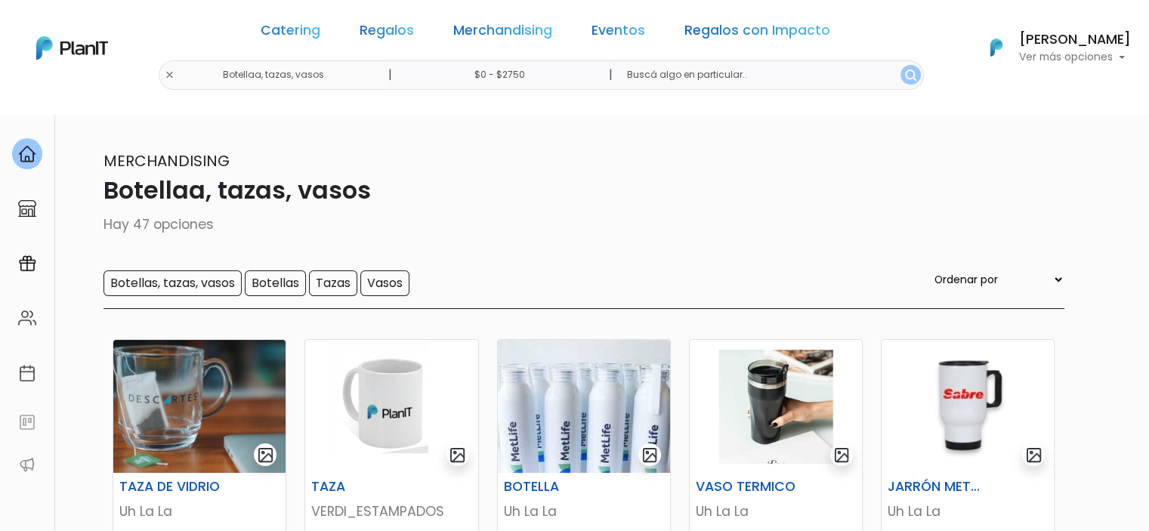
click at [900, 78] on button "submit" at bounding box center [910, 75] width 20 height 20
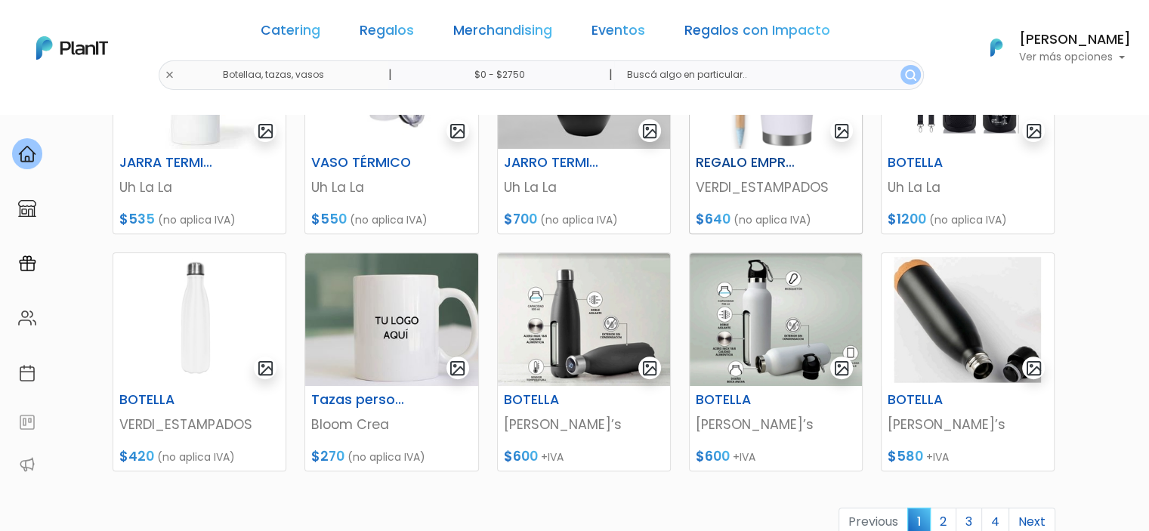
scroll to position [697, 0]
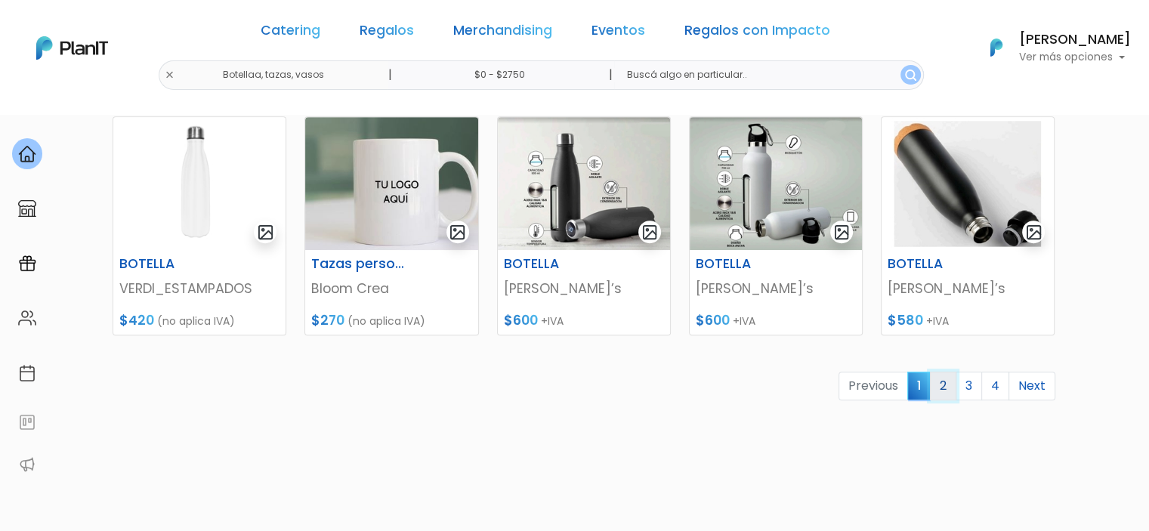
click at [948, 391] on link "2" at bounding box center [943, 386] width 26 height 29
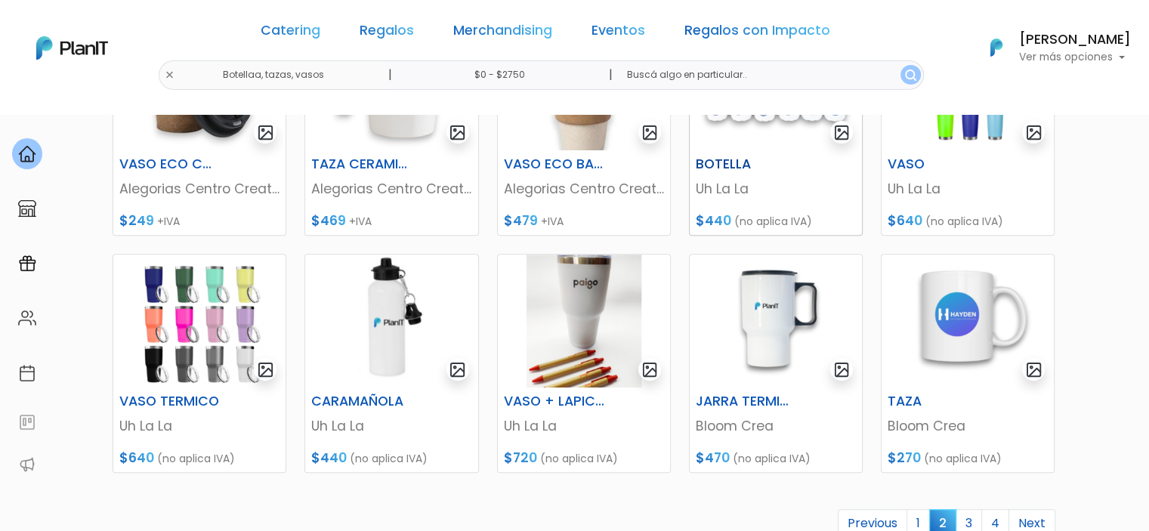
scroll to position [660, 0]
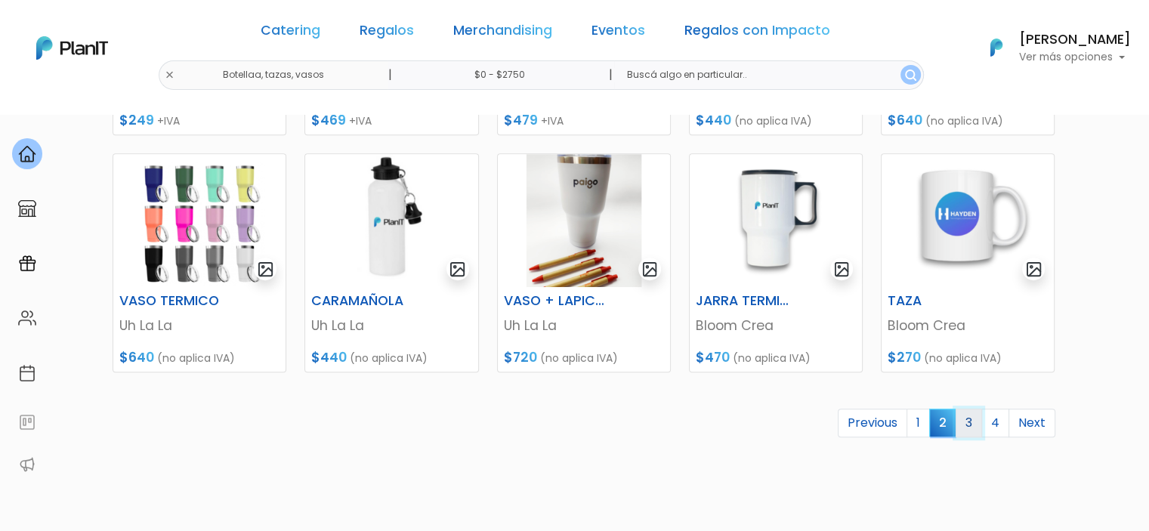
click at [971, 429] on link "3" at bounding box center [968, 423] width 26 height 29
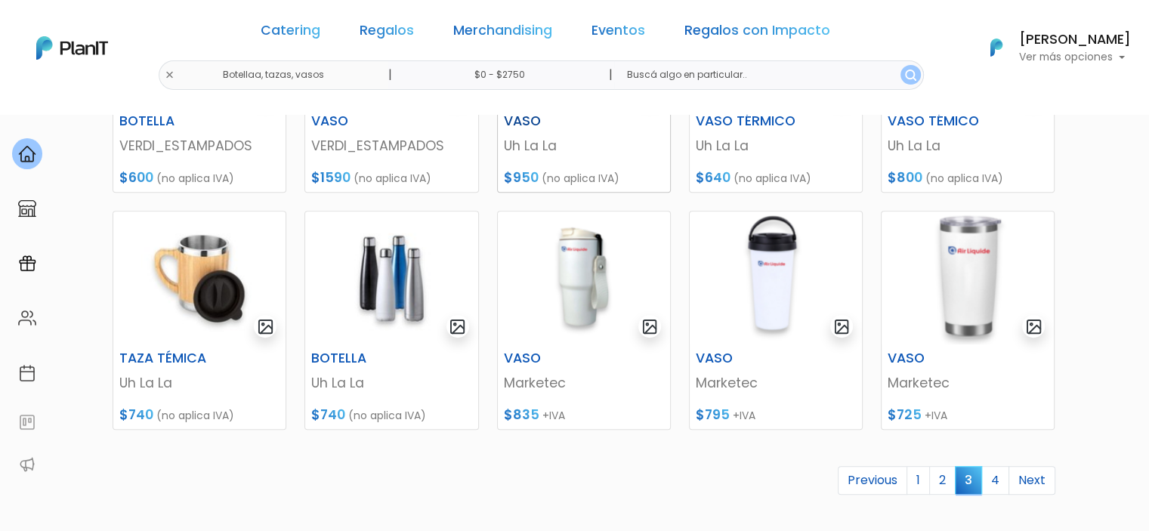
scroll to position [789, 0]
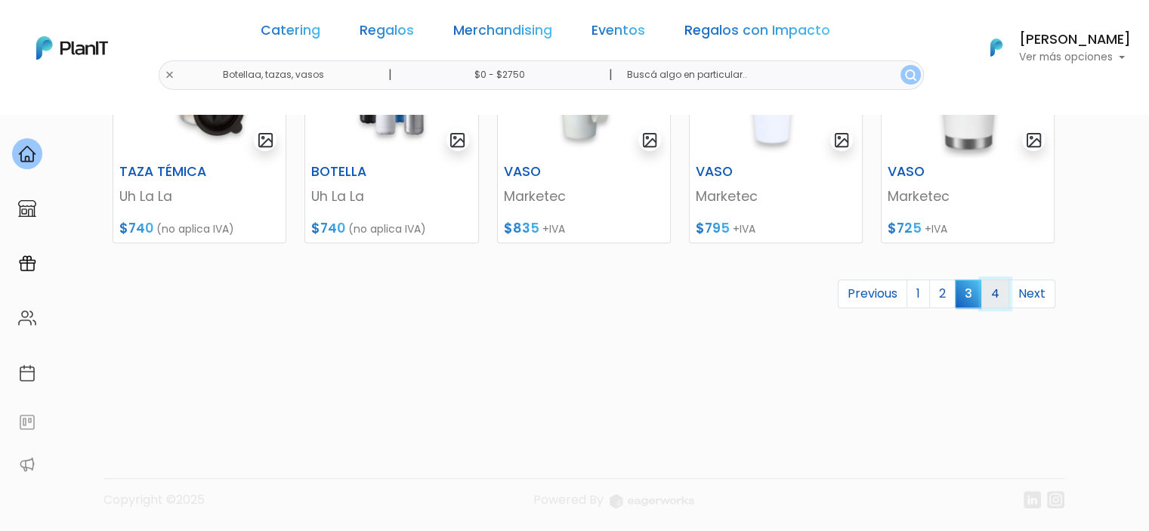
click at [1004, 287] on link "4" at bounding box center [995, 293] width 28 height 29
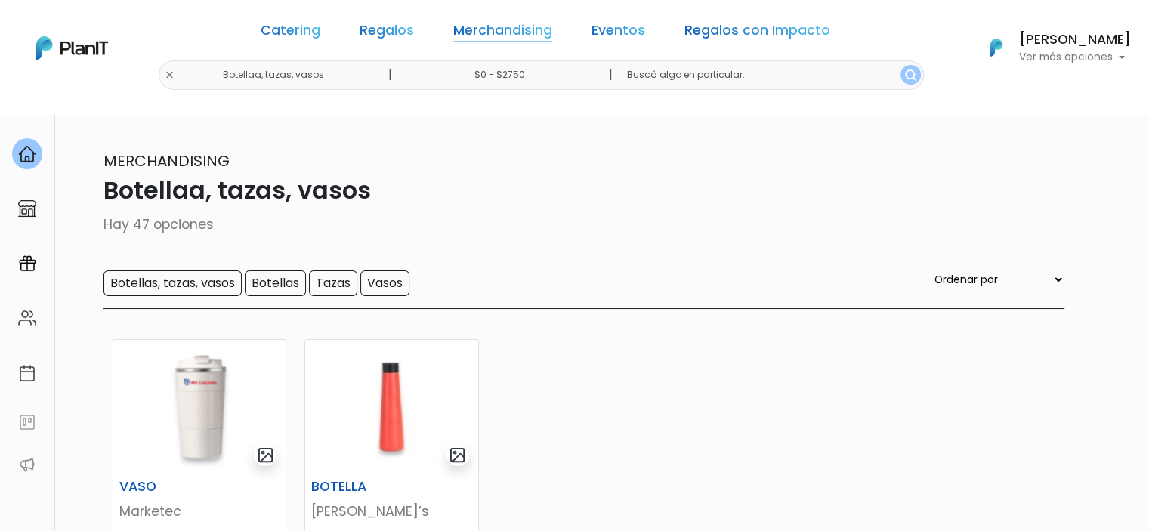
click at [487, 39] on link "Merchandising" at bounding box center [502, 33] width 99 height 18
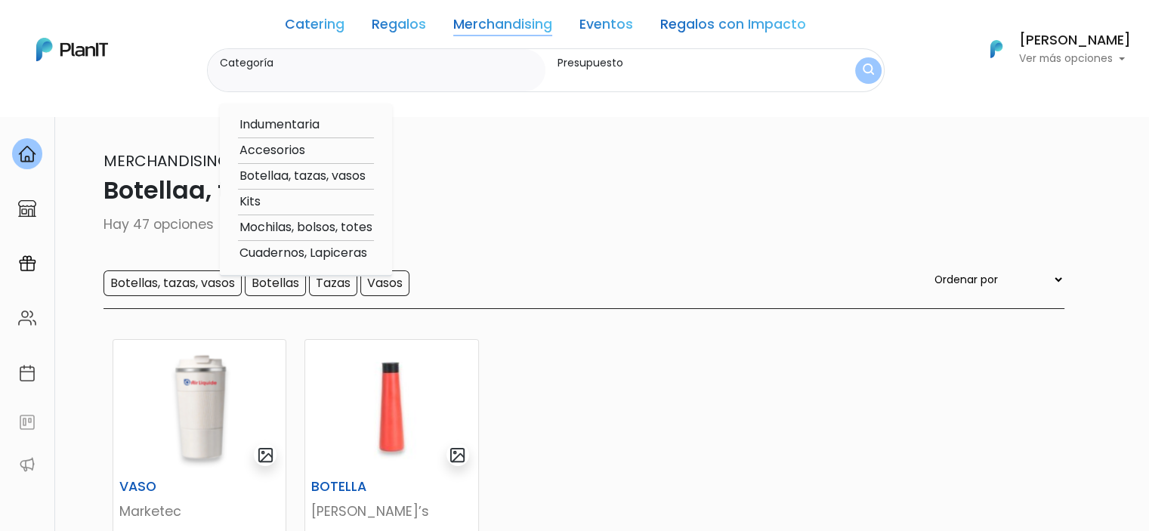
click at [321, 250] on option "Cuadernos, Lapiceras" at bounding box center [306, 253] width 136 height 19
type input "Cuadernos, Lapiceras"
type input "$0 - $2750"
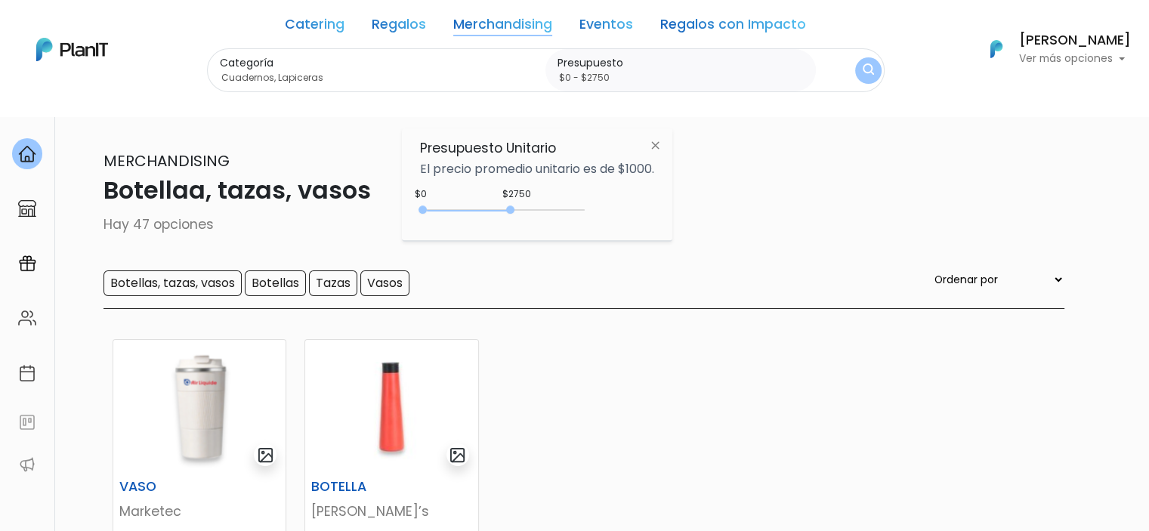
click at [863, 72] on button "submit" at bounding box center [868, 70] width 26 height 26
click at [855, 57] on button "submit" at bounding box center [868, 70] width 26 height 26
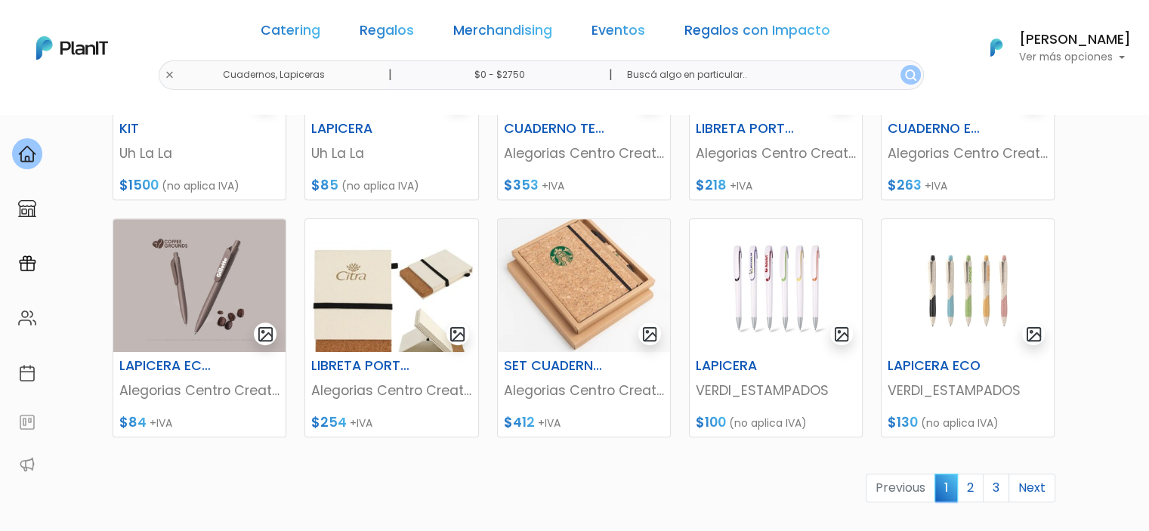
scroll to position [731, 0]
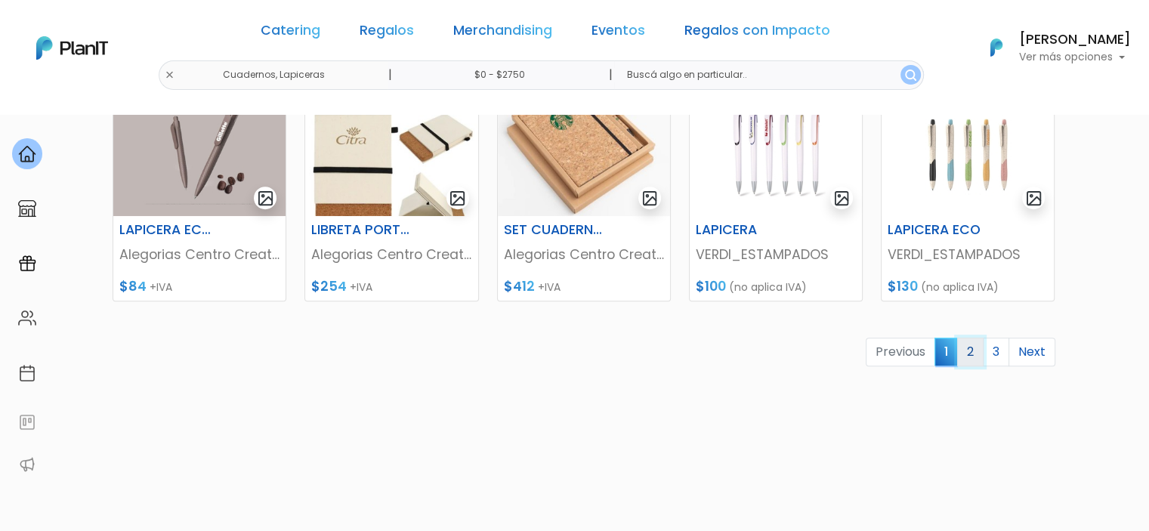
click at [980, 347] on link "2" at bounding box center [970, 352] width 26 height 29
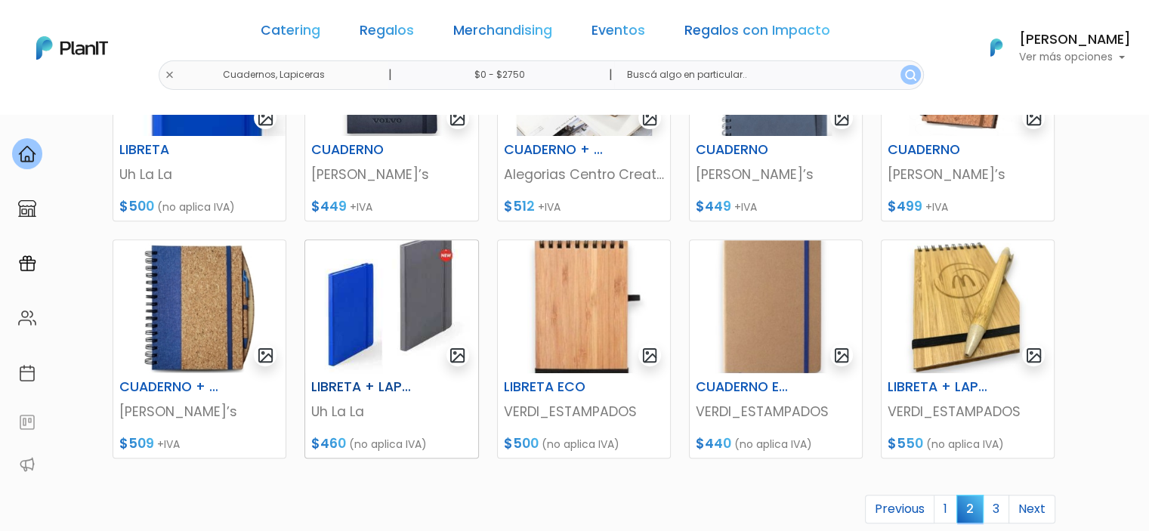
scroll to position [789, 0]
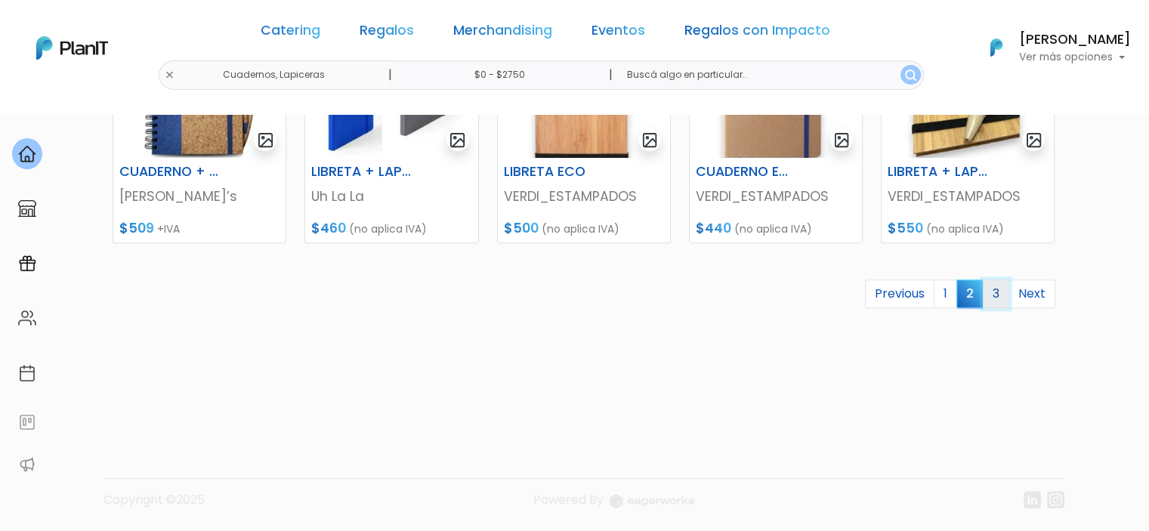
click at [985, 288] on link "3" at bounding box center [996, 293] width 26 height 29
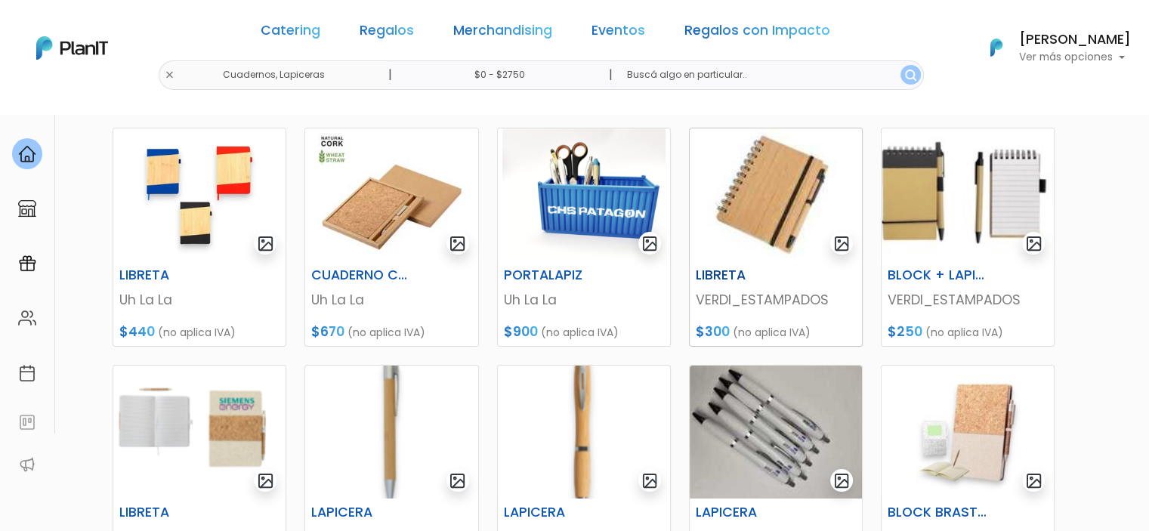
scroll to position [211, 0]
click at [195, 206] on img at bounding box center [199, 194] width 172 height 133
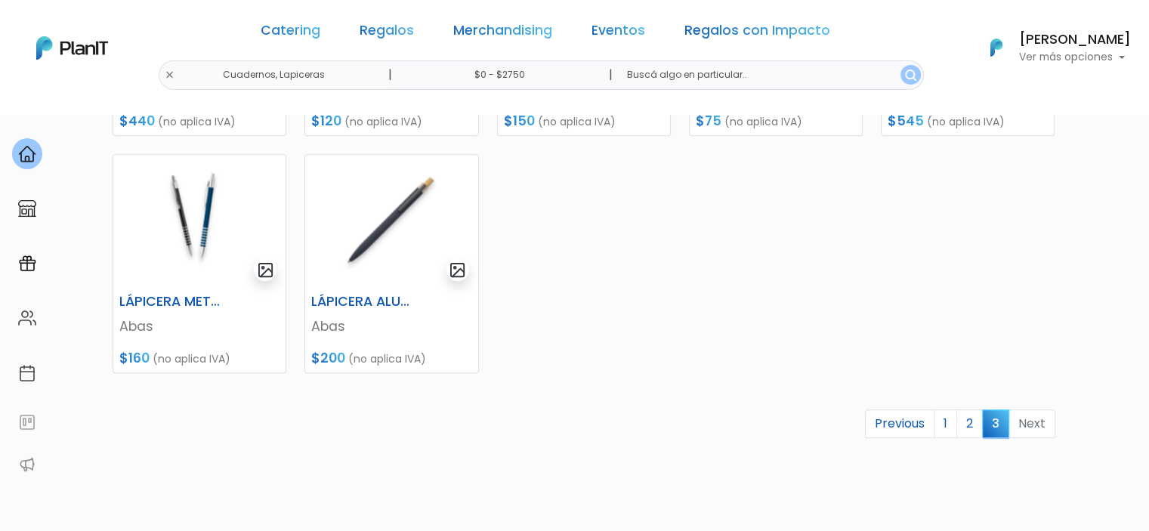
scroll to position [656, 0]
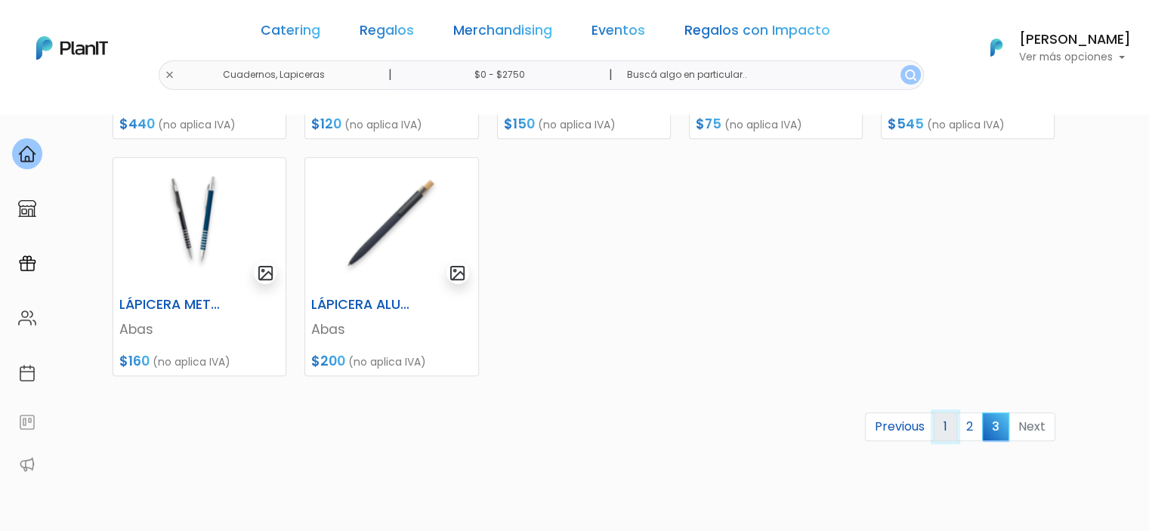
click at [947, 425] on link "1" at bounding box center [945, 426] width 23 height 29
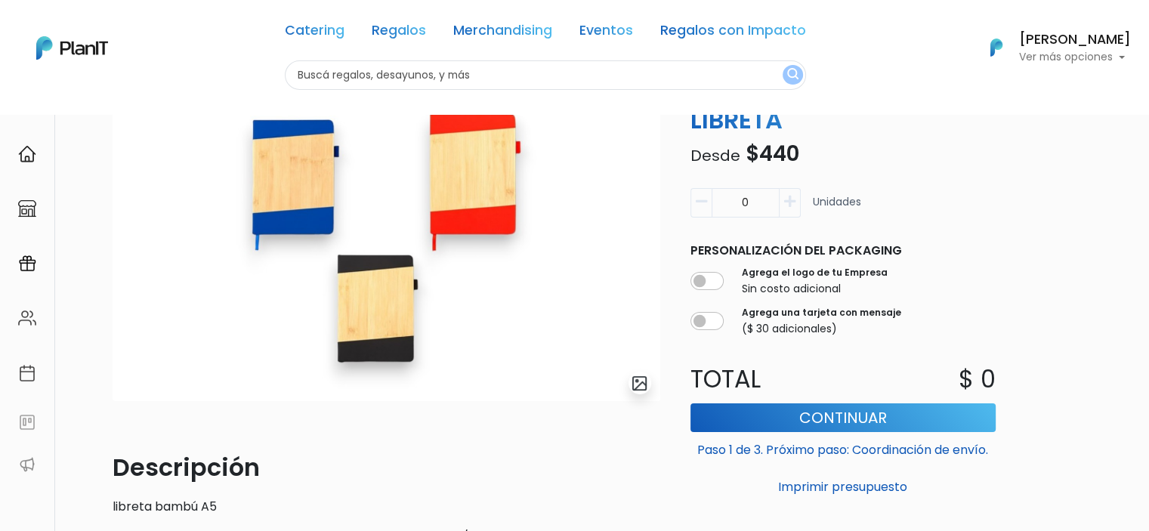
scroll to position [66, 0]
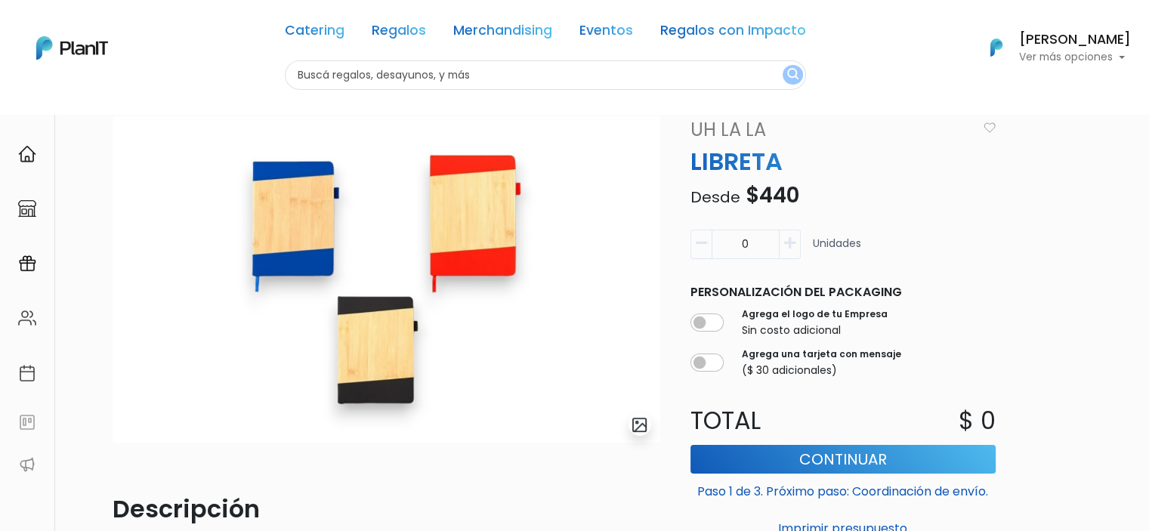
click at [792, 250] on button "button" at bounding box center [789, 244] width 21 height 29
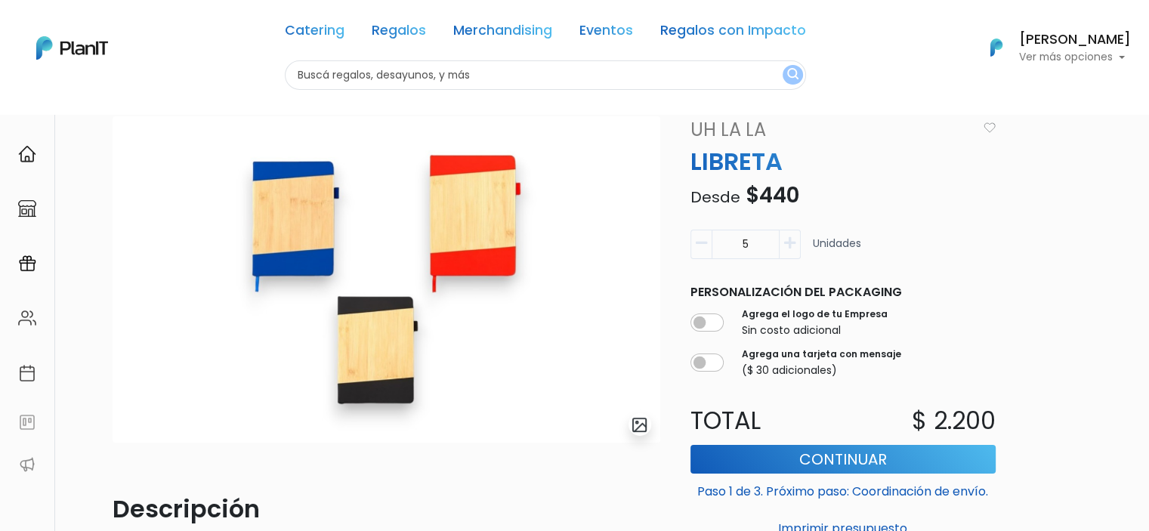
click at [792, 250] on button "button" at bounding box center [789, 244] width 21 height 29
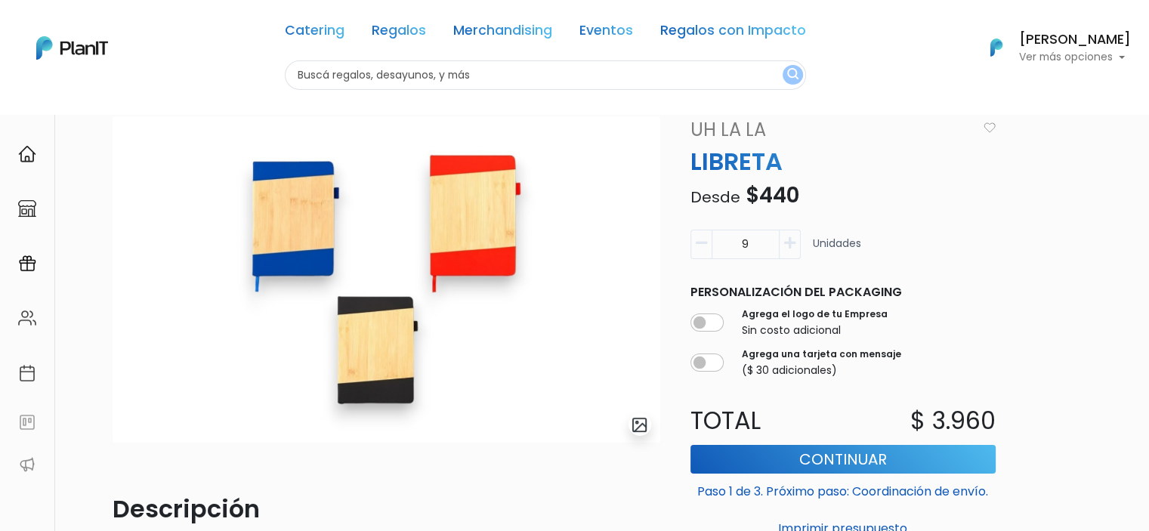
type input "10"
click at [711, 315] on input "checkbox" at bounding box center [706, 322] width 33 height 18
checkbox input "true"
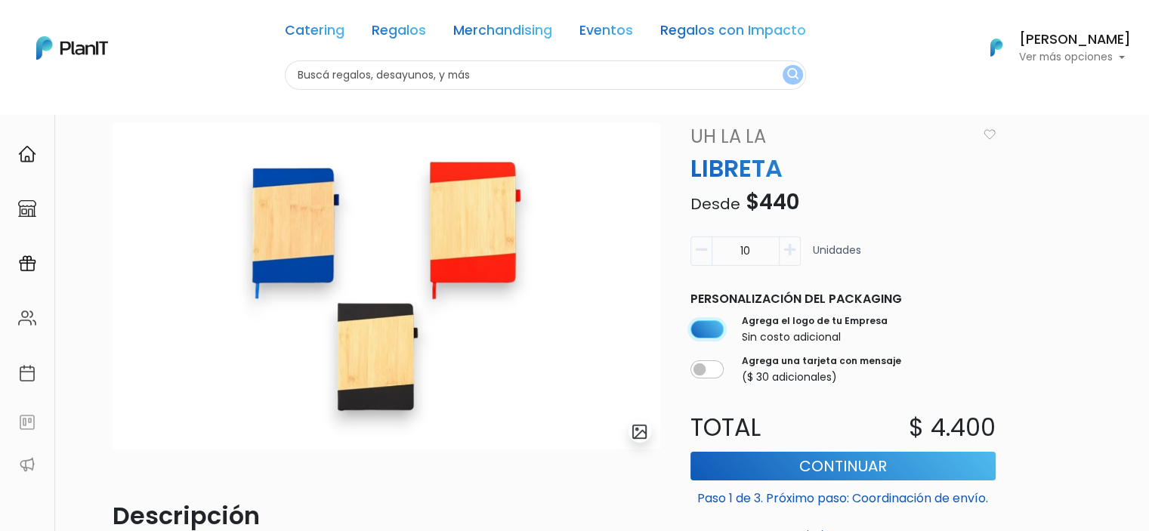
scroll to position [60, 0]
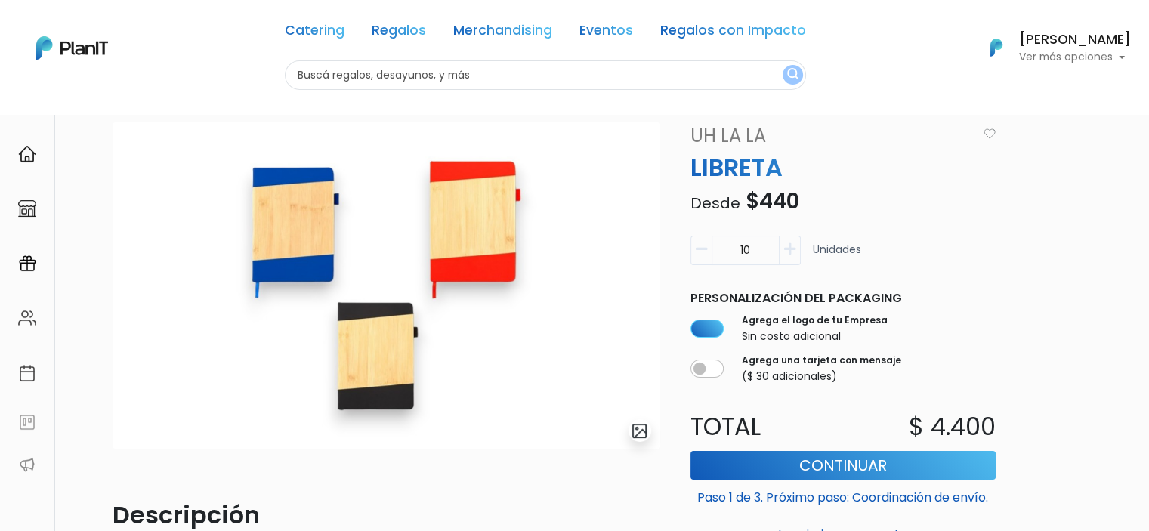
click at [789, 247] on icon "button" at bounding box center [789, 249] width 11 height 14
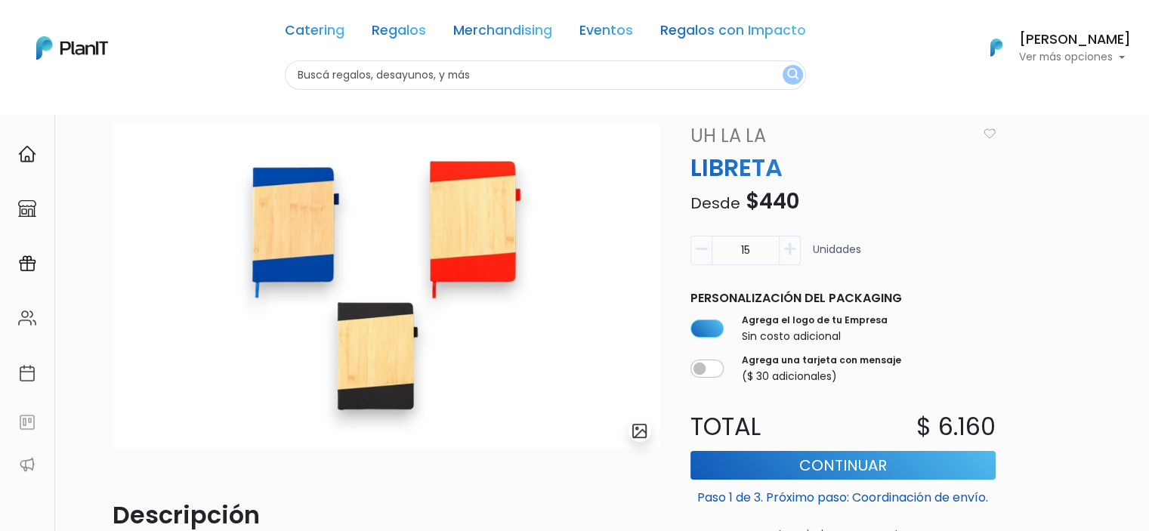
click at [789, 247] on icon "button" at bounding box center [789, 249] width 11 height 14
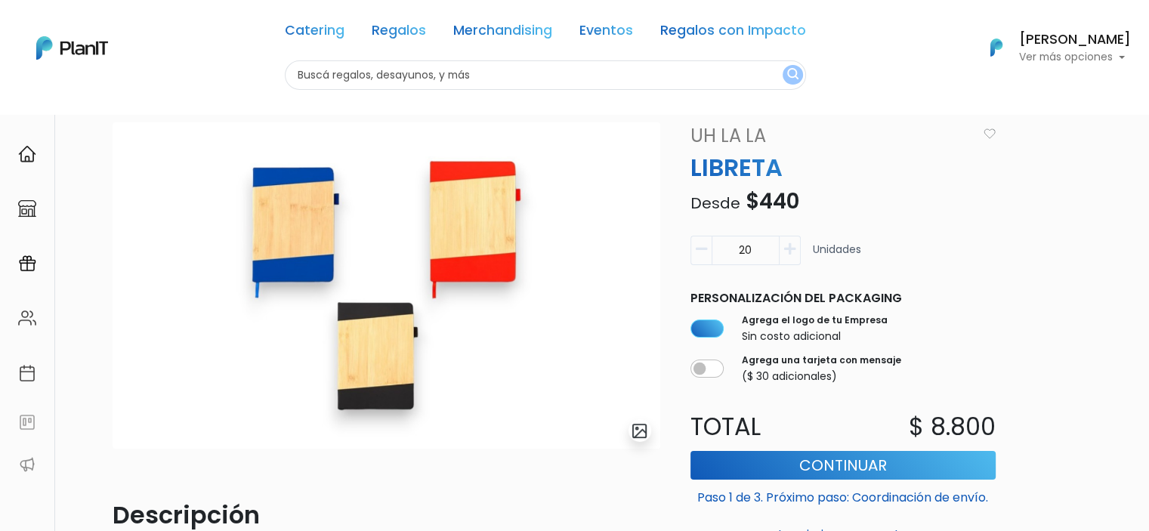
click at [789, 247] on icon "button" at bounding box center [789, 249] width 11 height 14
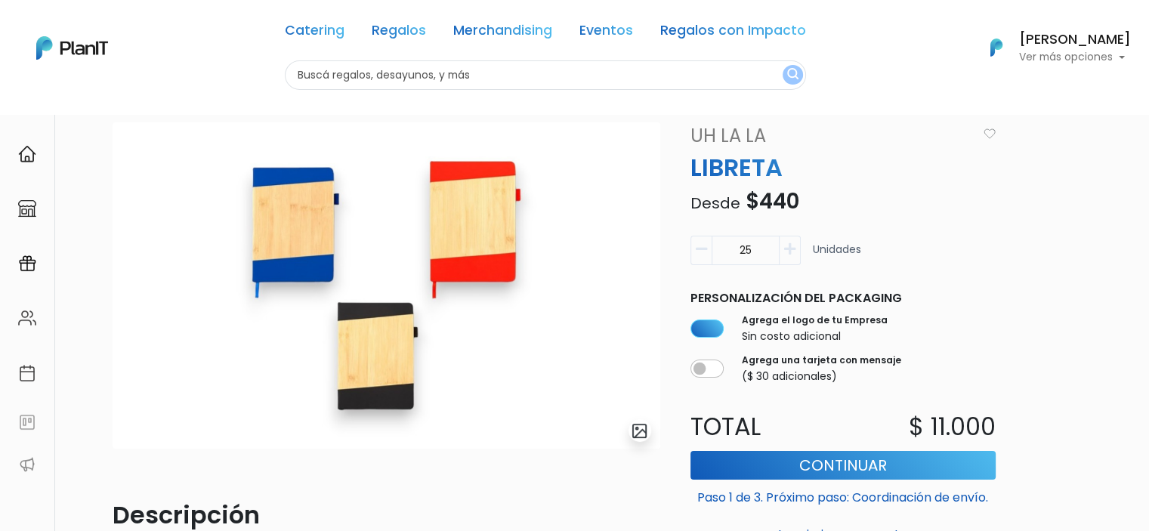
click at [789, 247] on icon "button" at bounding box center [789, 249] width 11 height 14
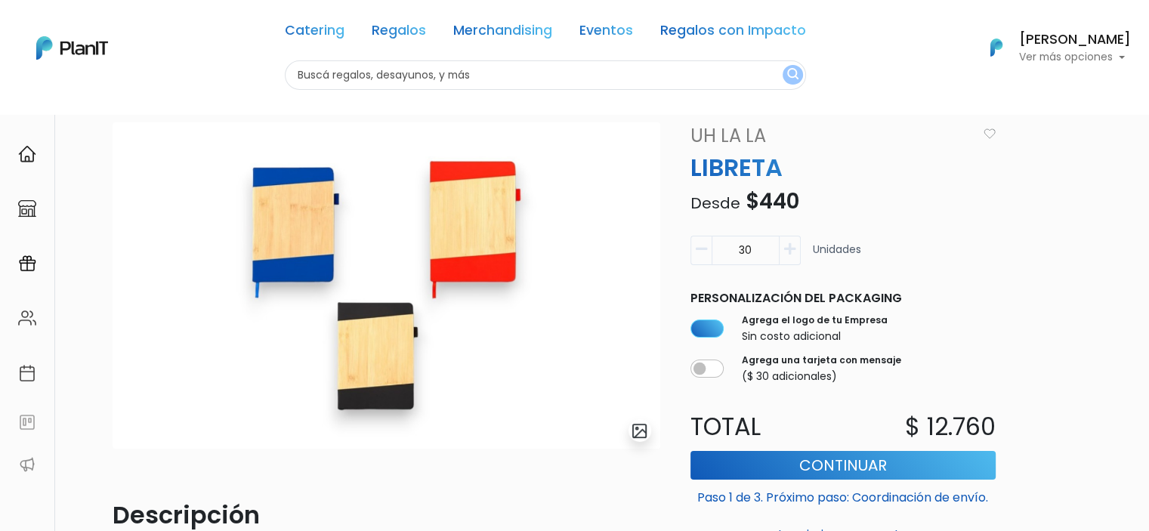
click at [789, 247] on icon "button" at bounding box center [789, 249] width 11 height 14
click at [683, 263] on div "31 Unidades" at bounding box center [842, 257] width 323 height 42
click at [693, 259] on button "button" at bounding box center [700, 250] width 21 height 29
type input "30"
click at [480, 32] on link "Merchandising" at bounding box center [502, 33] width 99 height 18
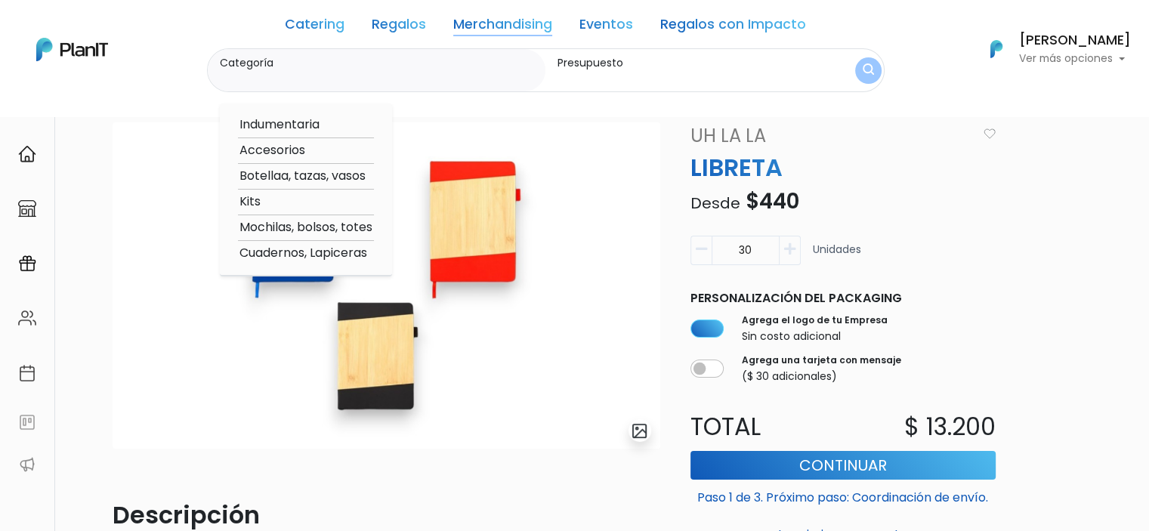
click at [306, 253] on option "Cuadernos, Lapiceras" at bounding box center [306, 253] width 136 height 19
type input "Cuadernos, Lapiceras"
type input "$0 - $1000"
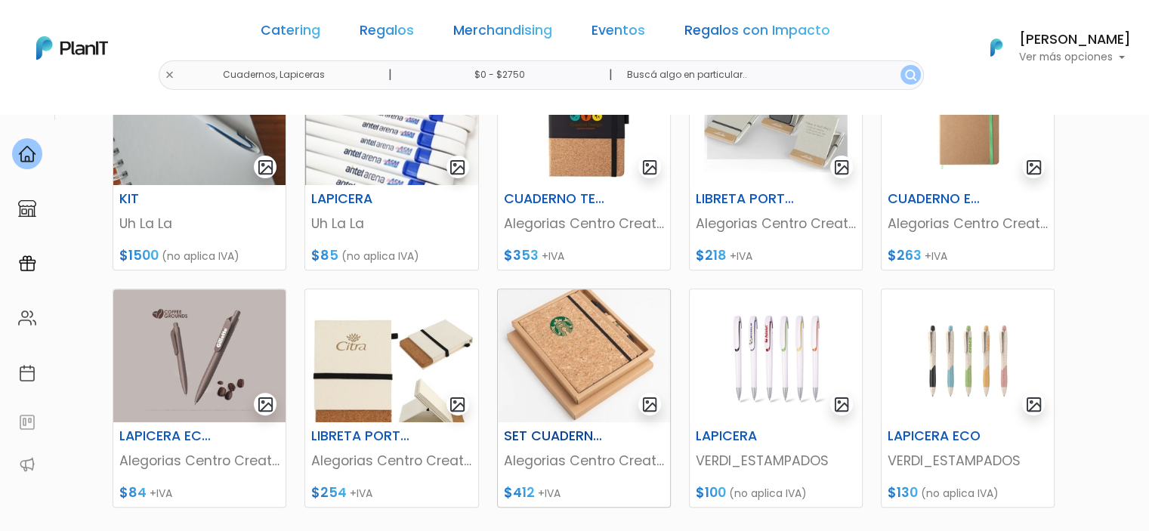
scroll to position [567, 0]
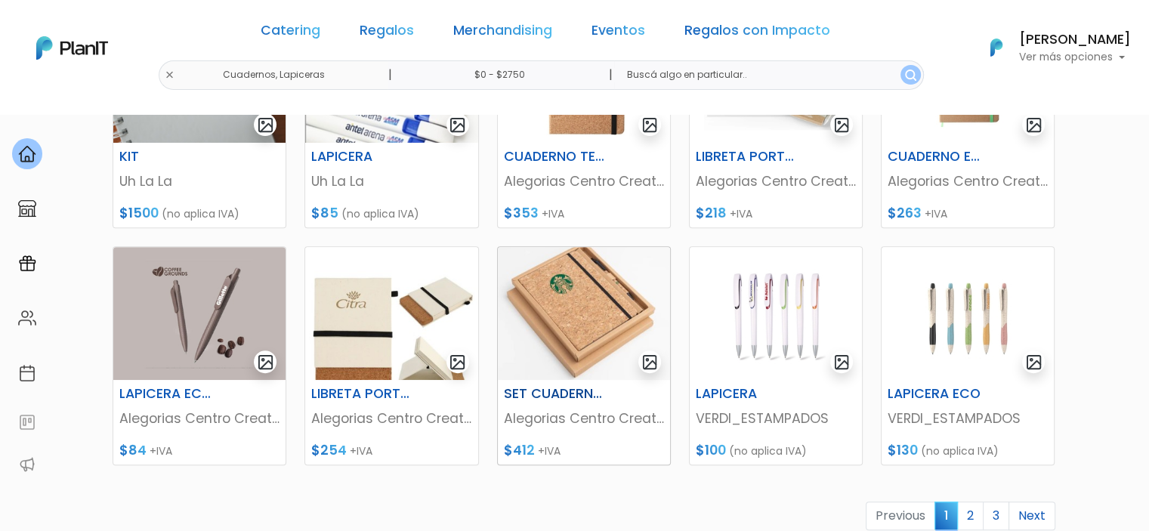
click at [569, 276] on img at bounding box center [584, 313] width 172 height 133
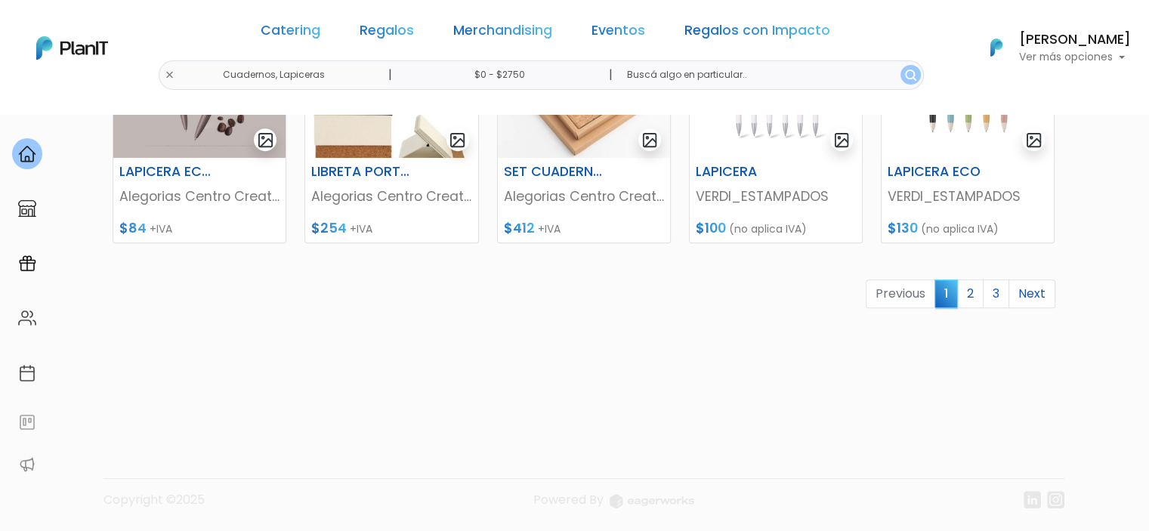
scroll to position [789, 0]
click at [964, 286] on link "2" at bounding box center [970, 294] width 26 height 29
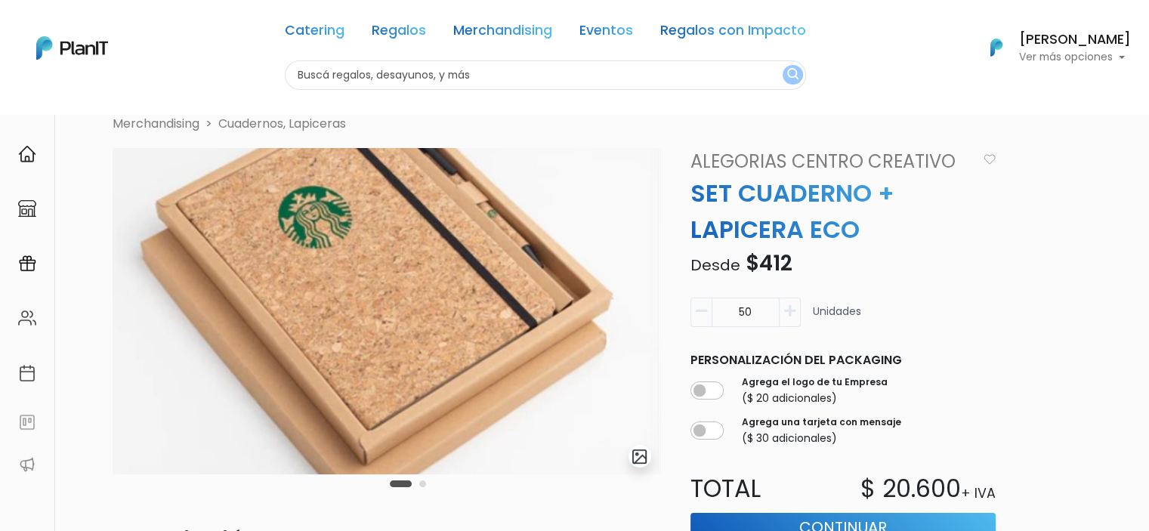
scroll to position [35, 0]
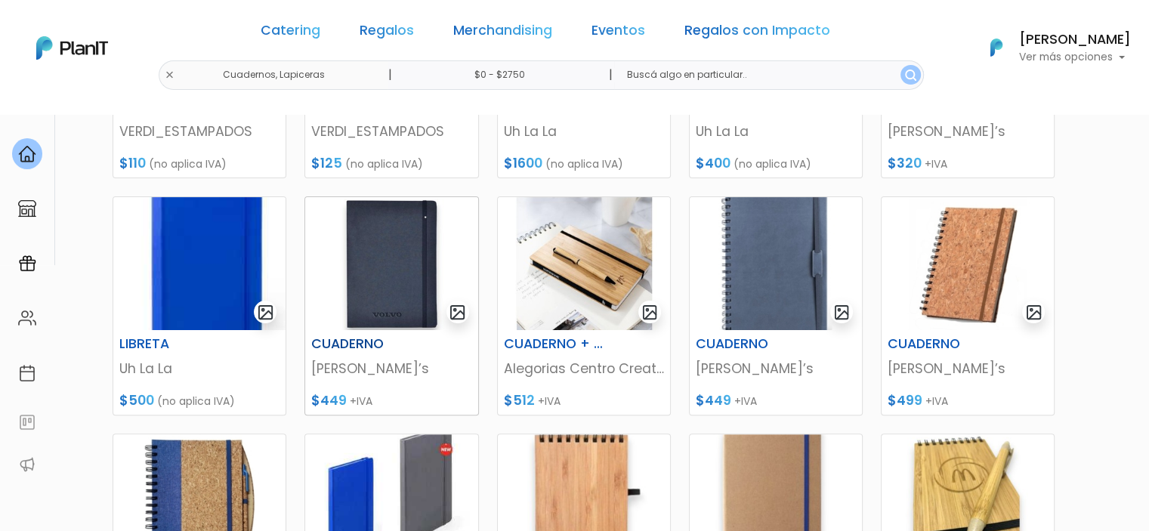
scroll to position [384, 0]
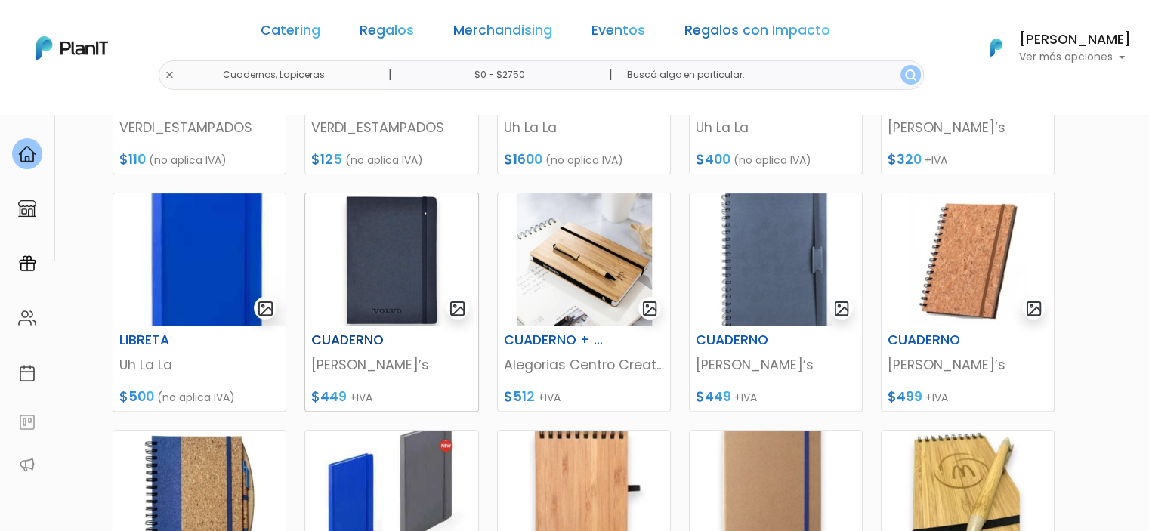
click at [421, 251] on img at bounding box center [391, 259] width 172 height 133
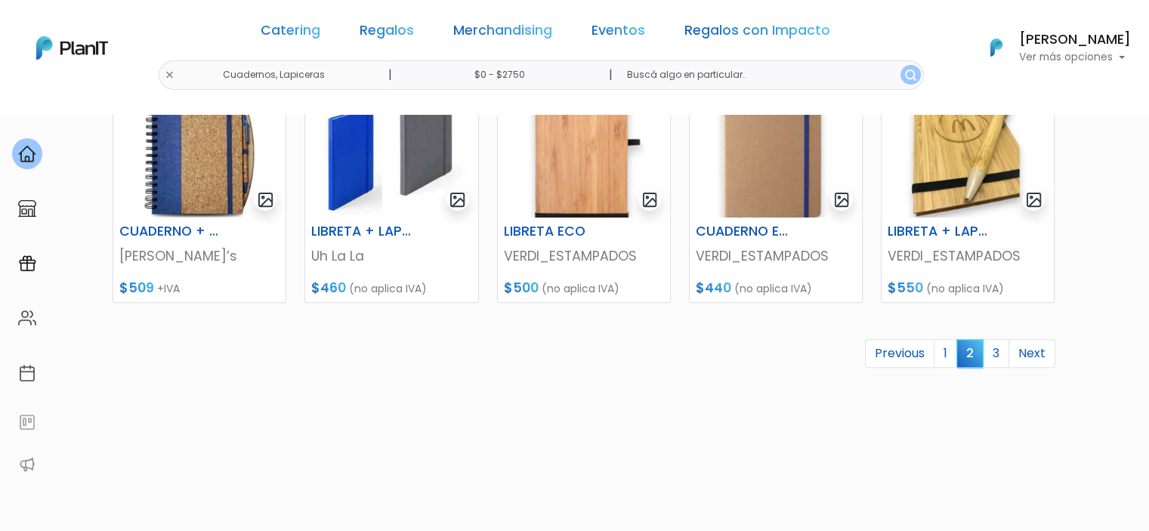
scroll to position [728, 0]
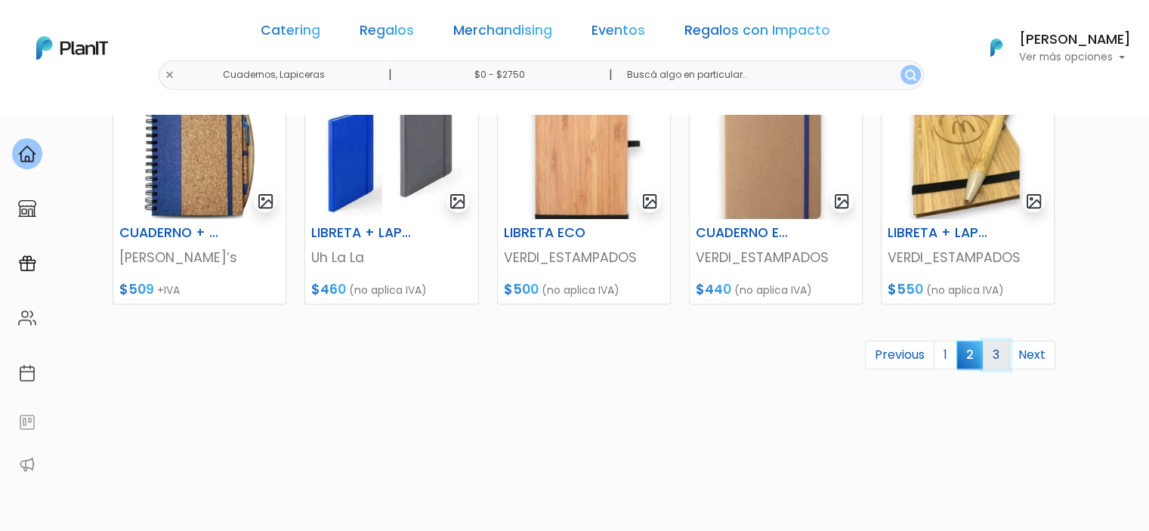
click at [991, 360] on link "3" at bounding box center [996, 355] width 26 height 29
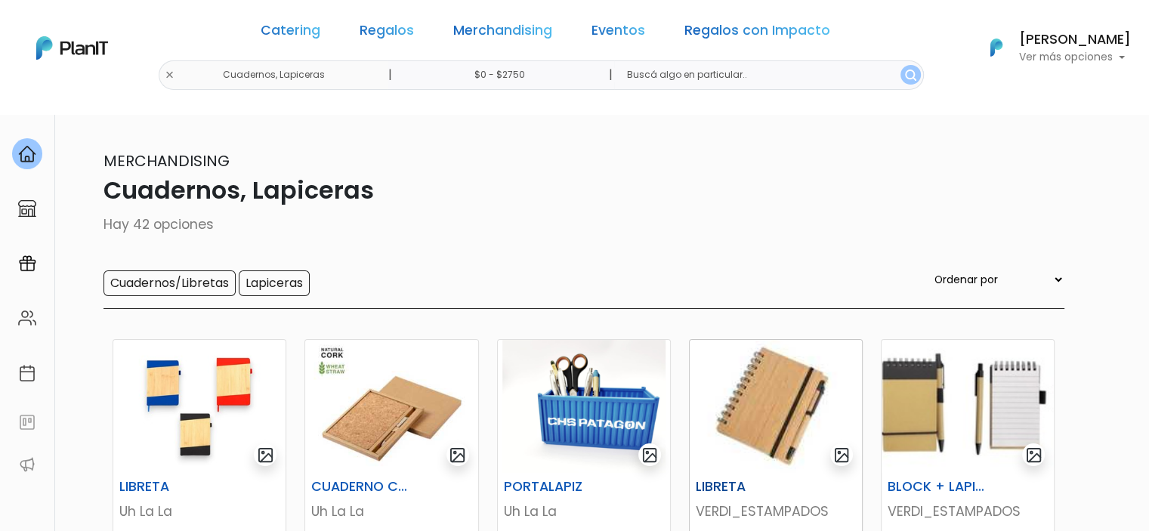
scroll to position [221, 0]
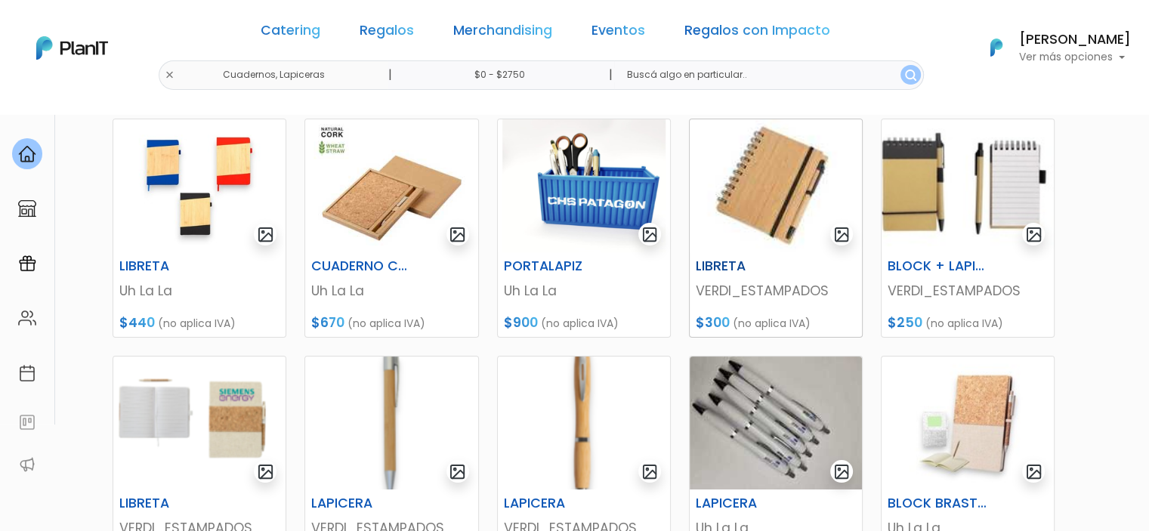
click at [806, 356] on div at bounding box center [776, 422] width 172 height 133
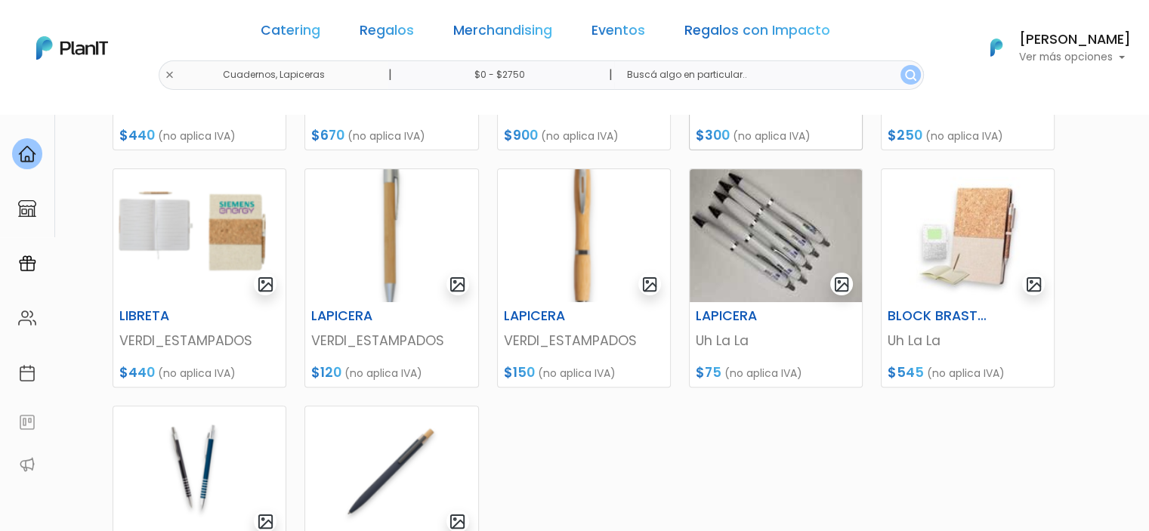
scroll to position [407, 0]
click at [949, 247] on img at bounding box center [967, 236] width 172 height 133
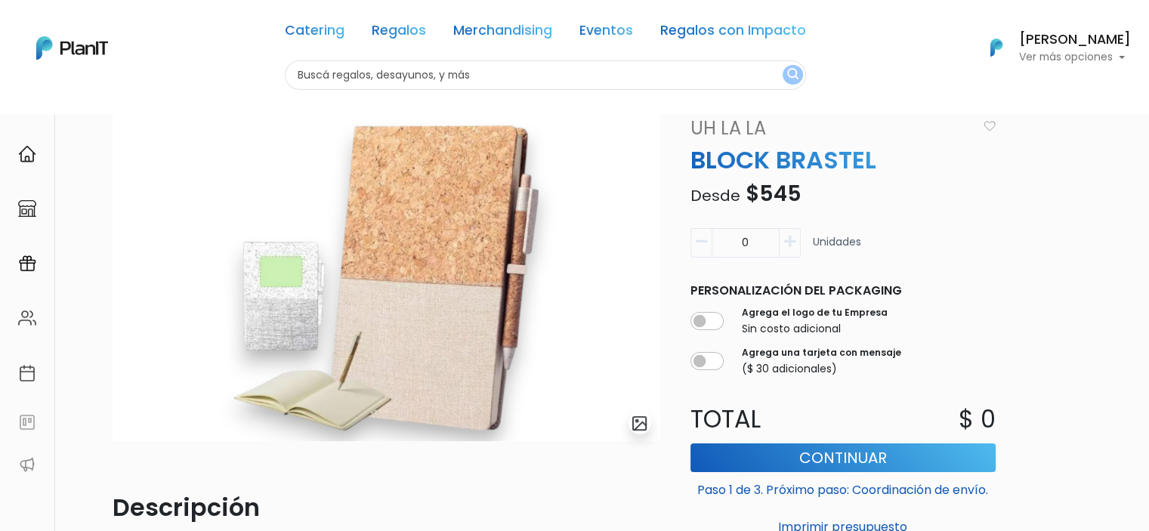
scroll to position [57, 0]
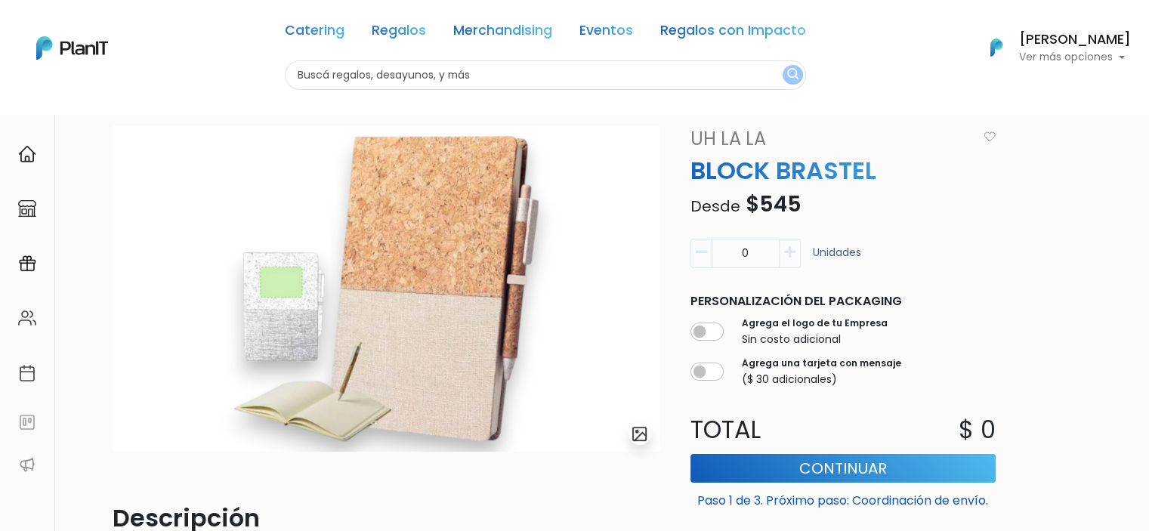
click at [754, 256] on input "0" at bounding box center [745, 253] width 68 height 29
type input "0"
type input "1"
type input "20"
click at [934, 243] on div "20 Unidades" at bounding box center [842, 260] width 305 height 42
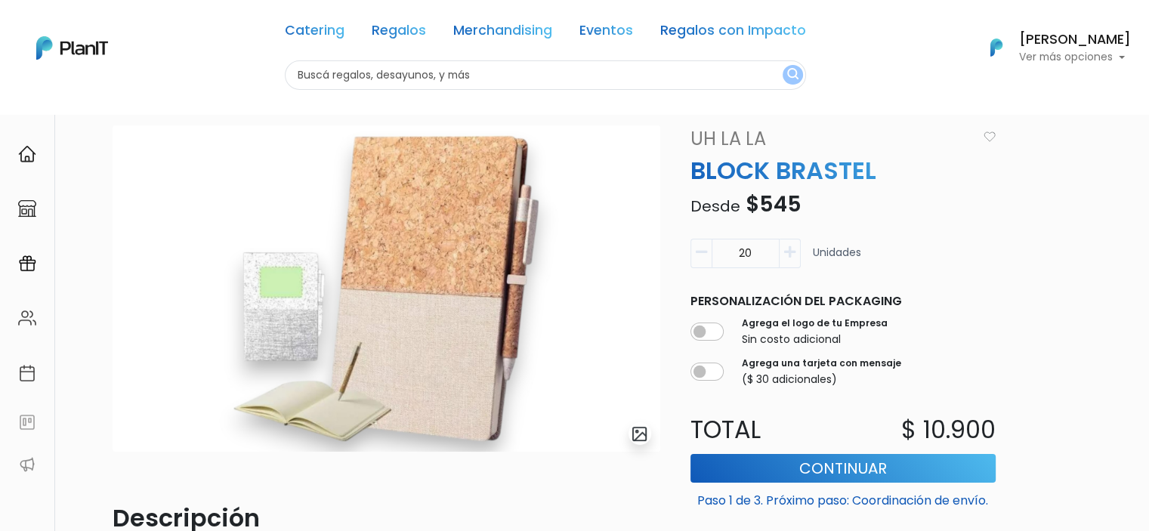
scroll to position [150, 0]
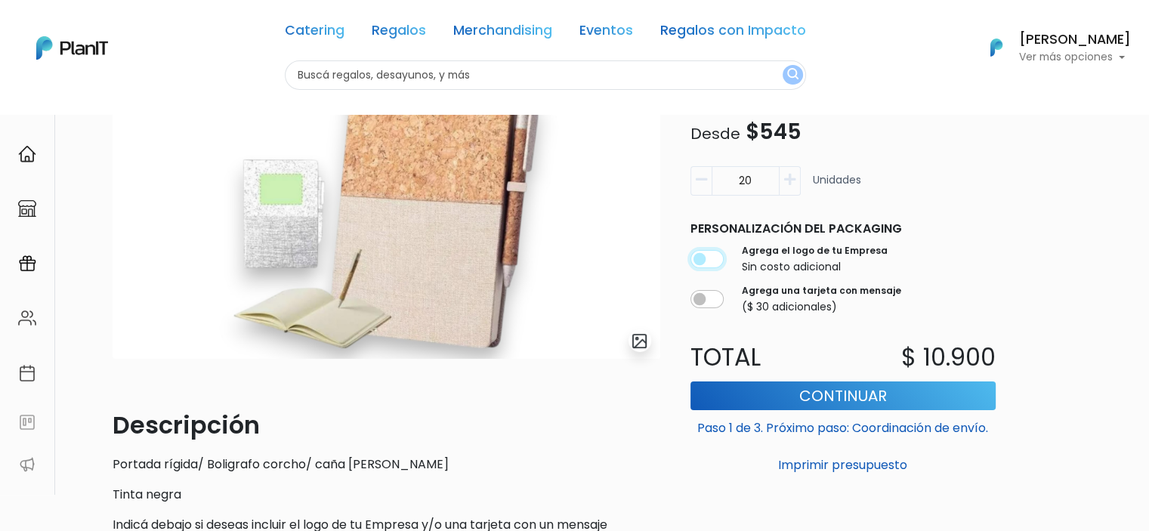
click at [690, 259] on input "checkbox" at bounding box center [706, 260] width 33 height 18
checkbox input "true"
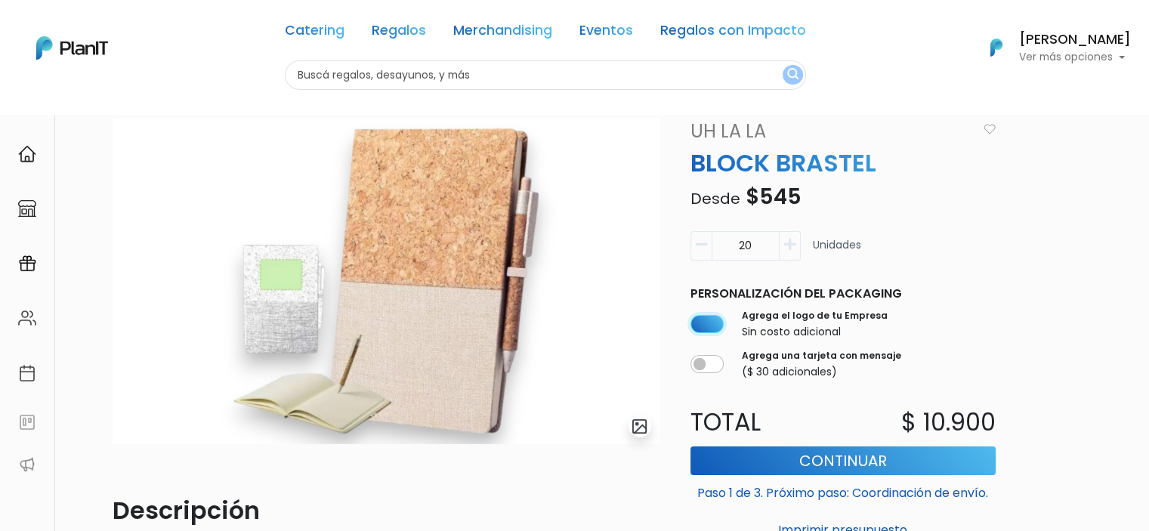
scroll to position [59, 0]
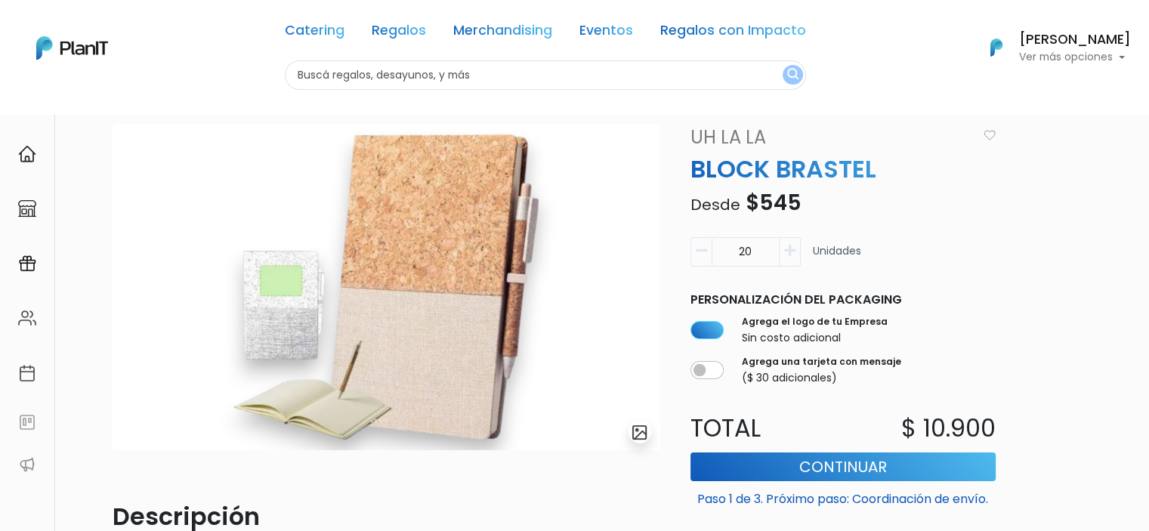
drag, startPoint x: 477, startPoint y: 75, endPoint x: 259, endPoint y: 66, distance: 217.7
click at [259, 66] on div "Catering Regalos Merchandising Eventos Regalos con Impacto Catering Regalos Mer…" at bounding box center [574, 48] width 1149 height 84
click at [335, 31] on link "Catering" at bounding box center [315, 33] width 60 height 18
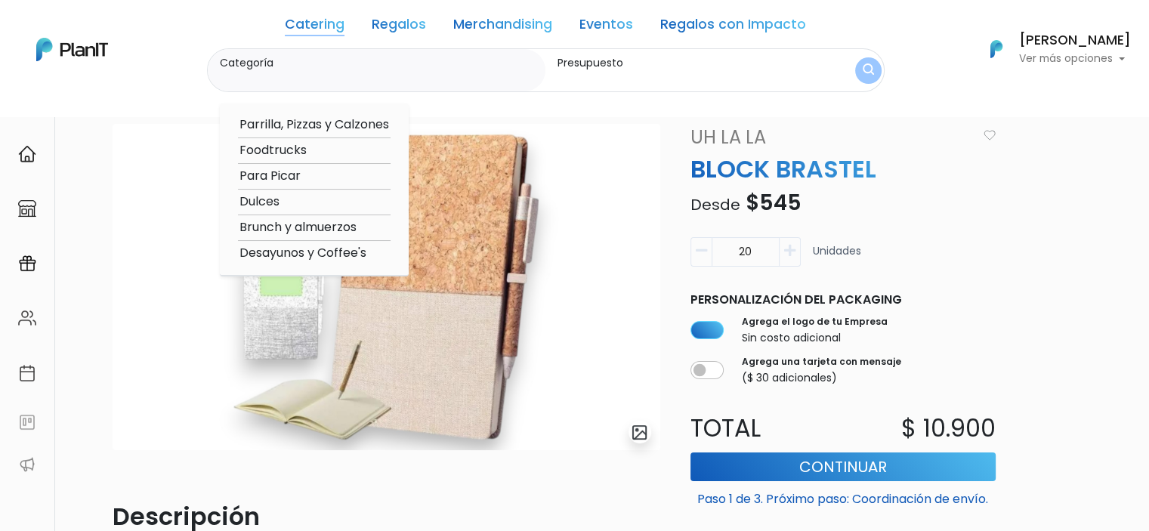
click at [392, 22] on link "Regalos" at bounding box center [399, 27] width 54 height 18
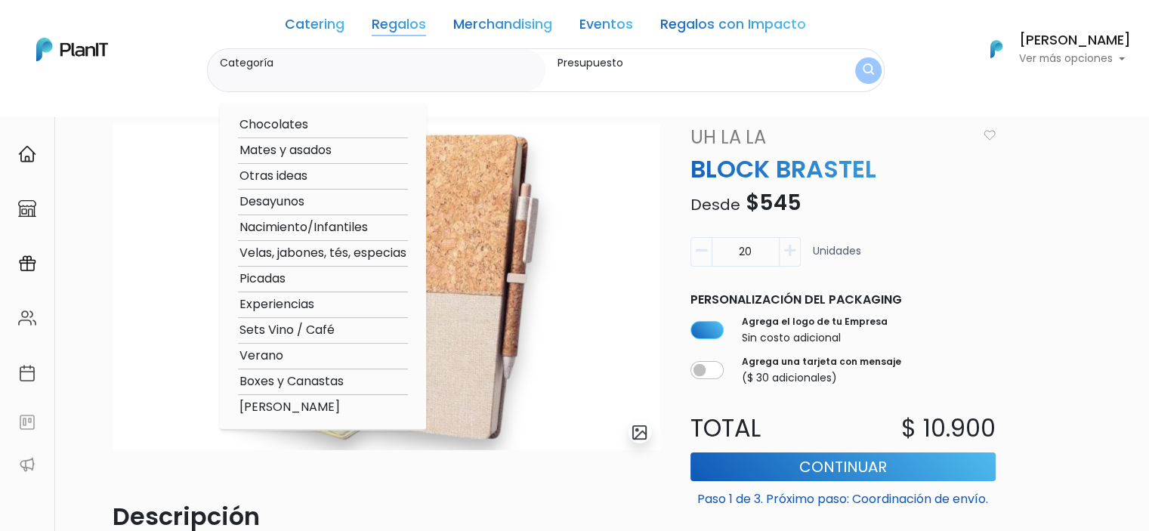
click at [285, 130] on option "Chocolates" at bounding box center [323, 125] width 170 height 19
type input "Chocolates"
type input "$0 - $1000"
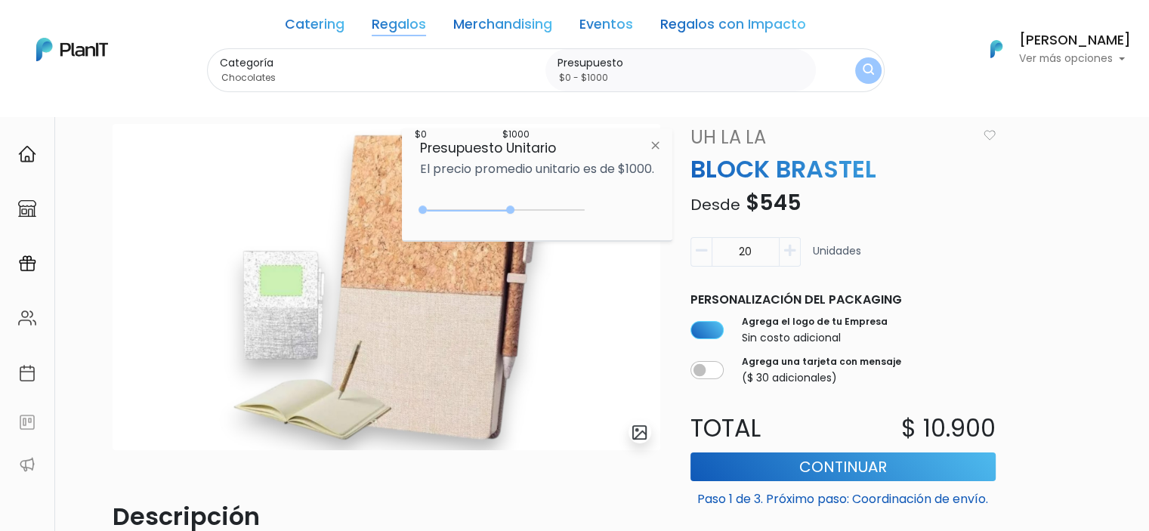
click at [863, 66] on img "submit" at bounding box center [868, 70] width 11 height 14
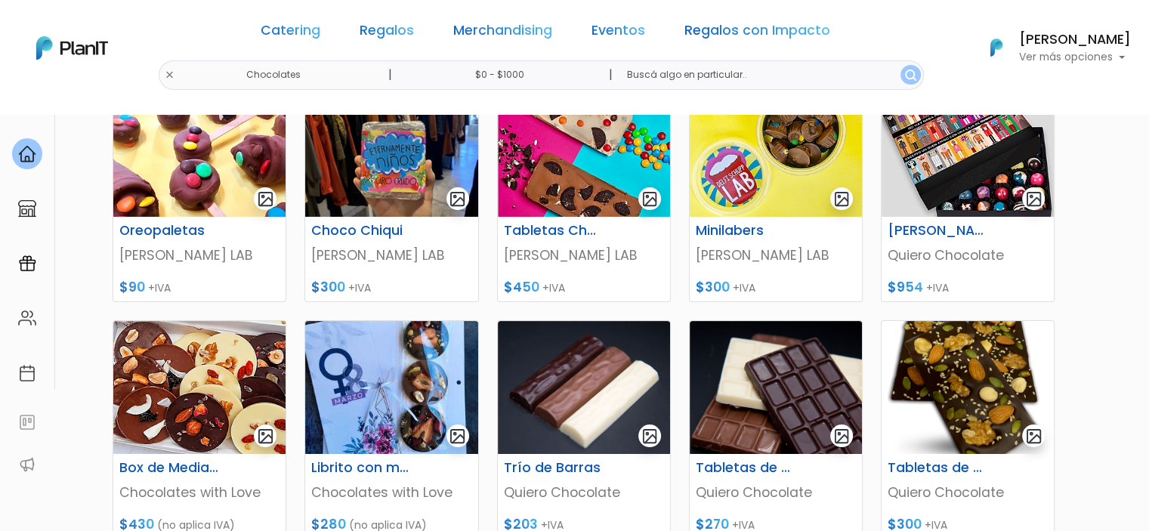
scroll to position [257, 0]
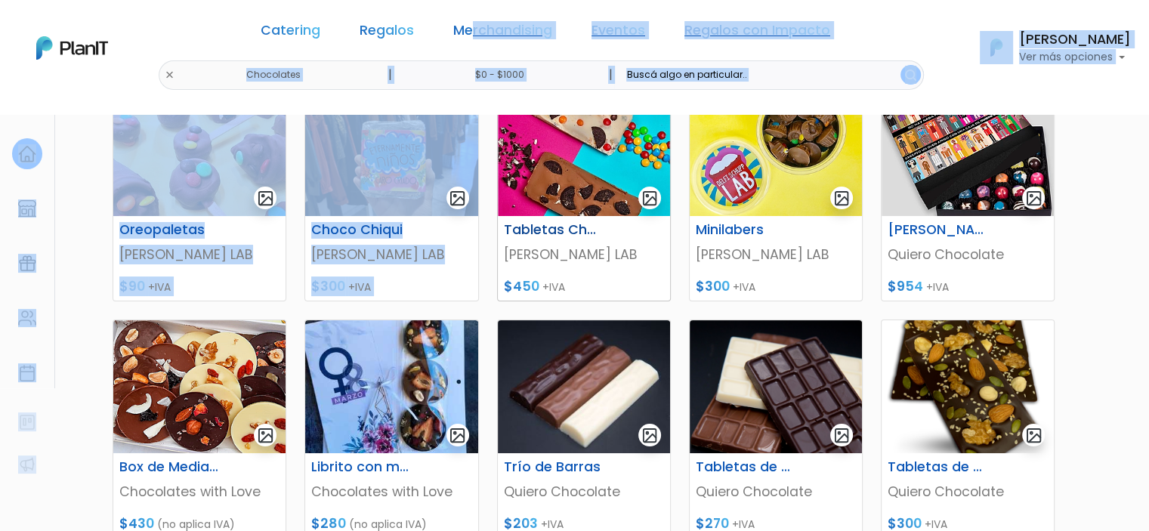
drag, startPoint x: 464, startPoint y: 44, endPoint x: 515, endPoint y: 265, distance: 227.2
click at [515, 265] on body "Catering Regalos Merchandising Eventos Regalos con Impacto Chocolates | $0 - $1…" at bounding box center [574, 8] width 1149 height 531
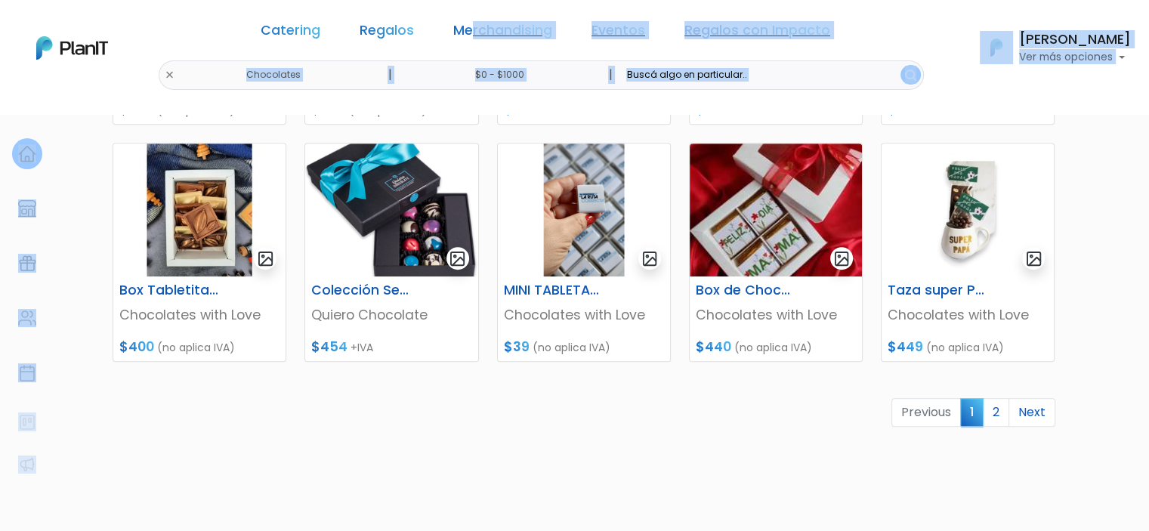
scroll to position [672, 0]
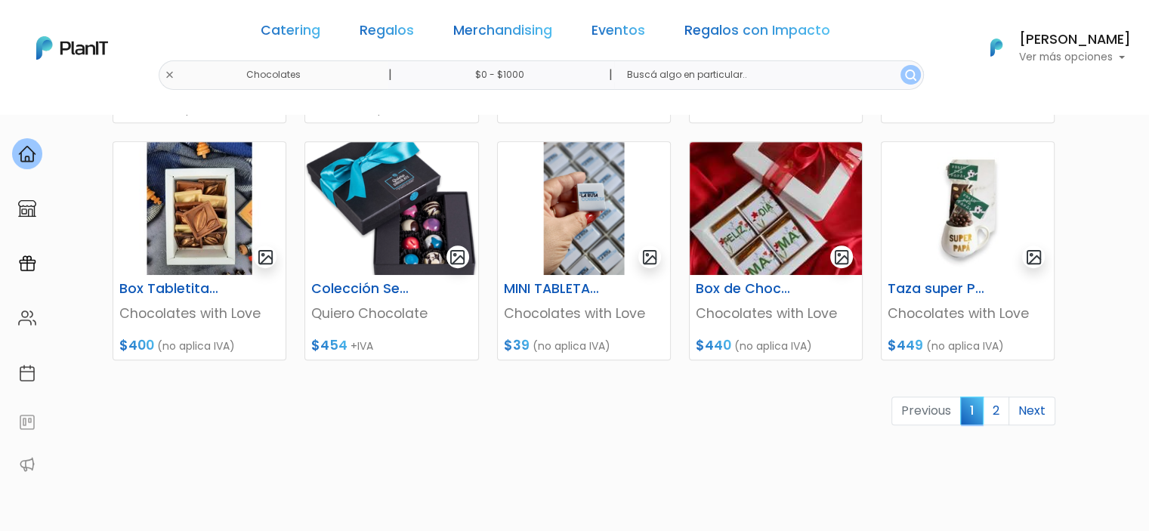
click at [424, 449] on div "Oreopaletas Delfi Schupp LAB $90 +IVA Choco Chiqui Delfi Schupp LAB $300 +IVA T…" at bounding box center [583, 86] width 961 height 874
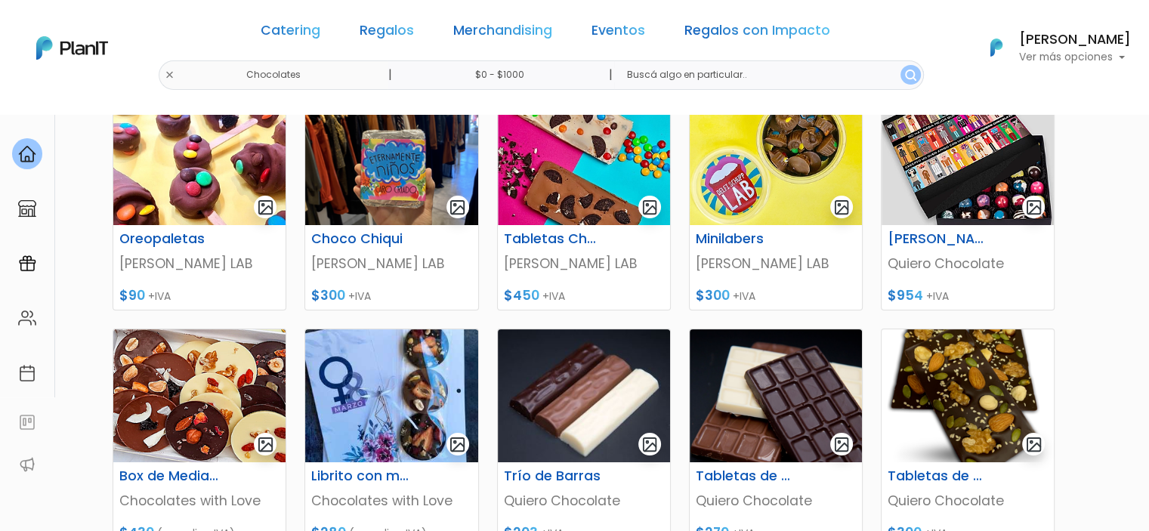
scroll to position [0, 0]
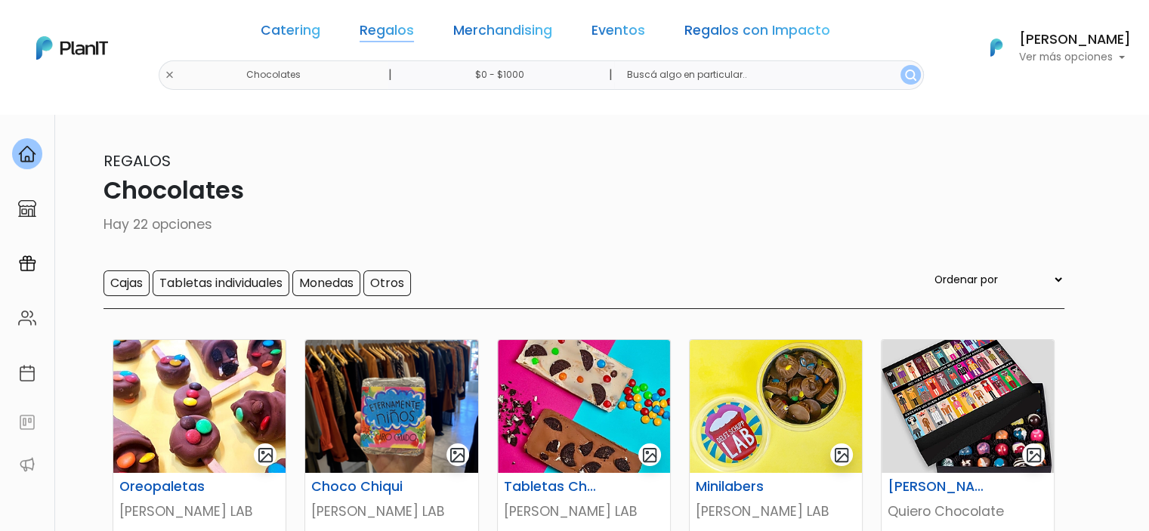
click at [414, 35] on link "Regalos" at bounding box center [387, 33] width 54 height 18
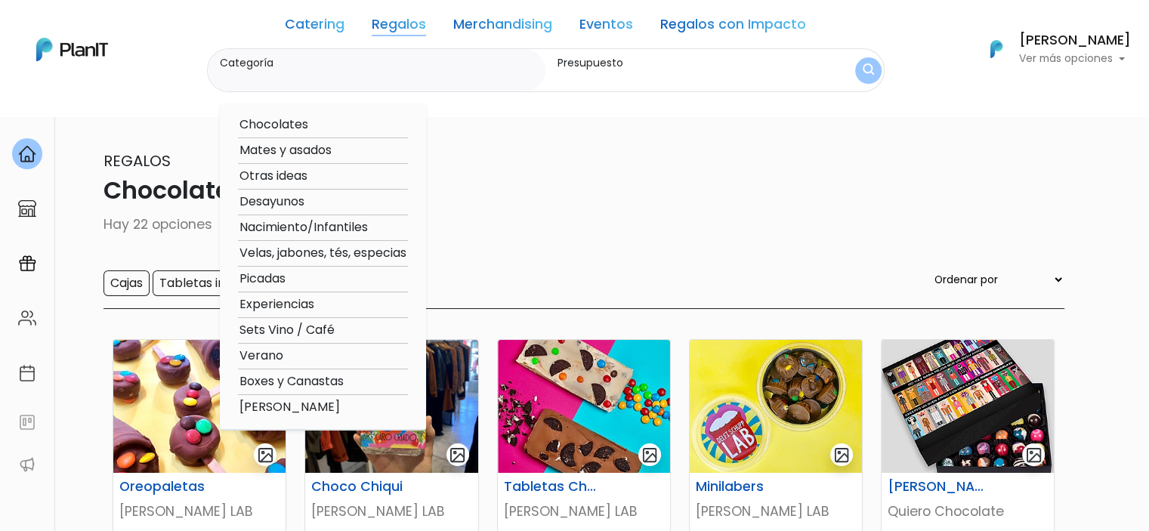
click at [314, 153] on option "Mates y asados" at bounding box center [323, 150] width 170 height 19
type input "Mates y asados"
type input "$0 - $1000"
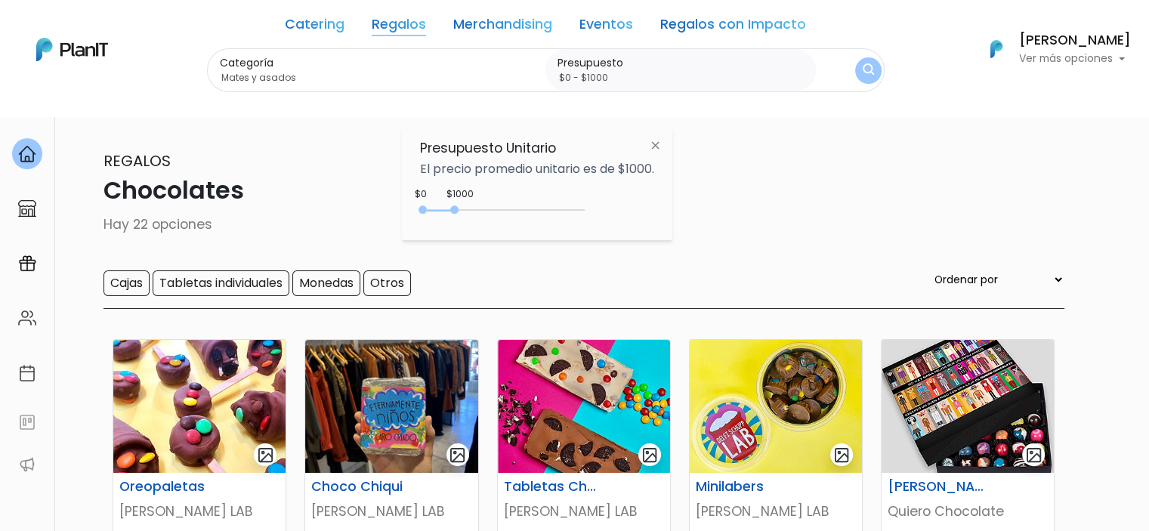
click at [863, 72] on img "submit" at bounding box center [868, 70] width 11 height 14
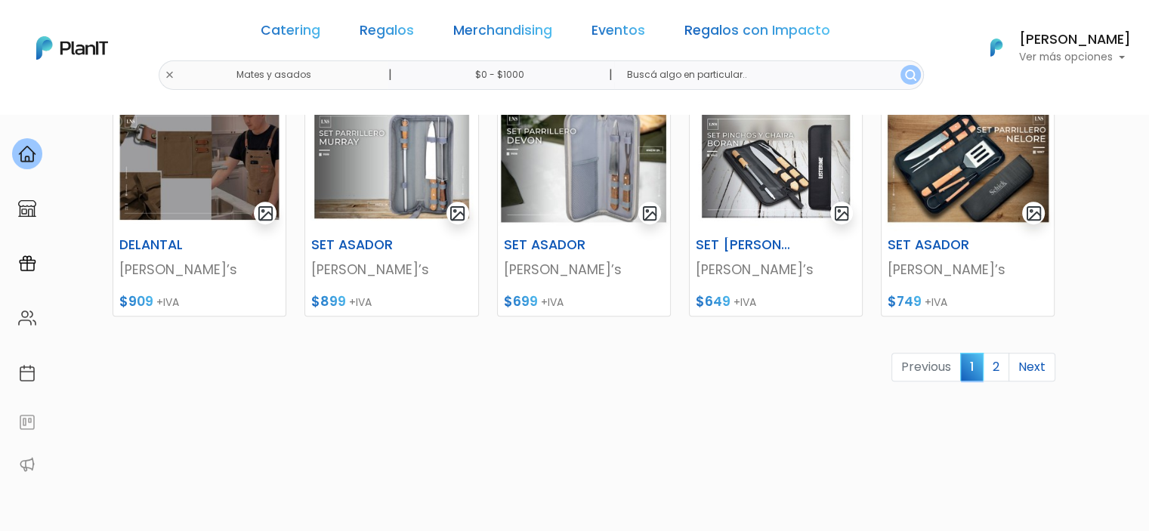
scroll to position [789, 0]
